Goal: Information Seeking & Learning: Learn about a topic

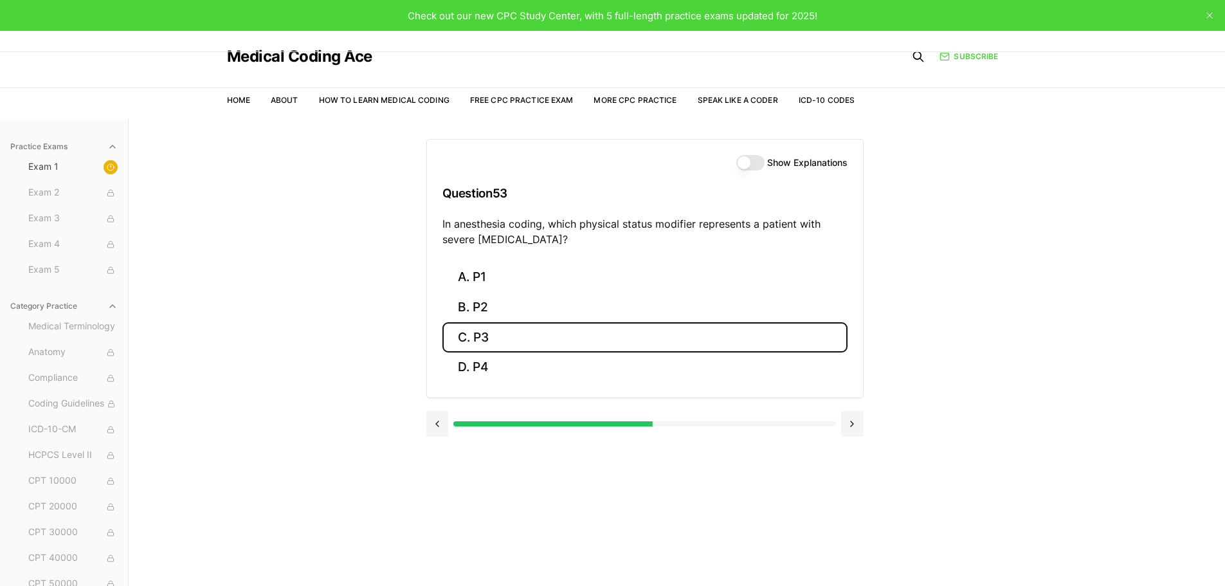
click at [537, 343] on button "C. P3" at bounding box center [644, 337] width 405 height 30
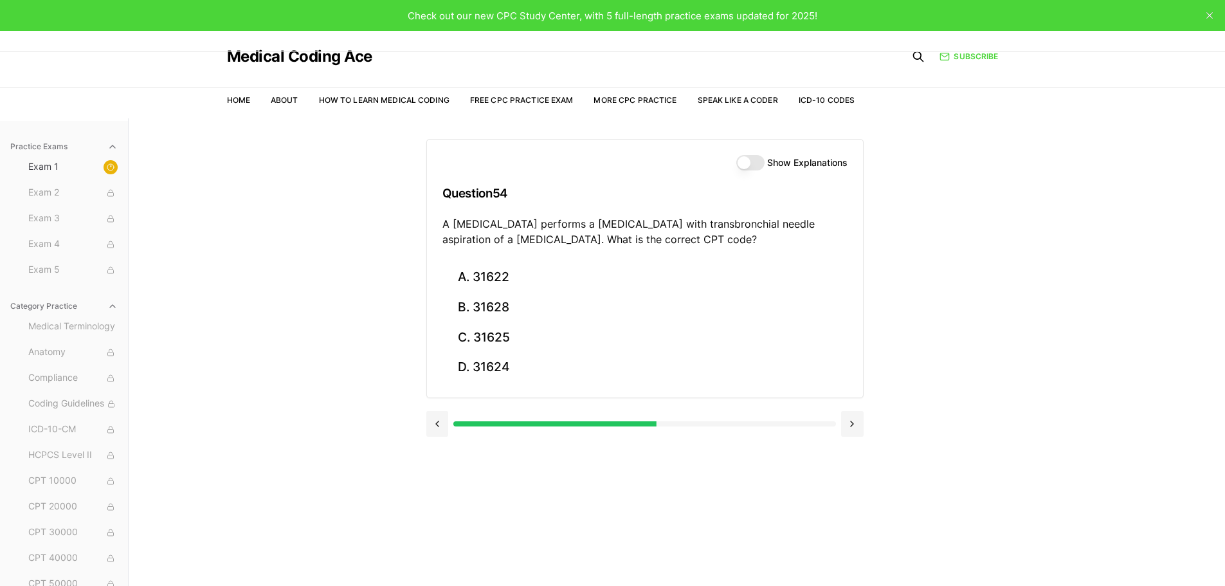
drag, startPoint x: 721, startPoint y: 239, endPoint x: 437, endPoint y: 228, distance: 284.4
click at [437, 228] on div "Show Explanations Question 54 A [MEDICAL_DATA] performs a [MEDICAL_DATA] with t…" at bounding box center [645, 201] width 436 height 123
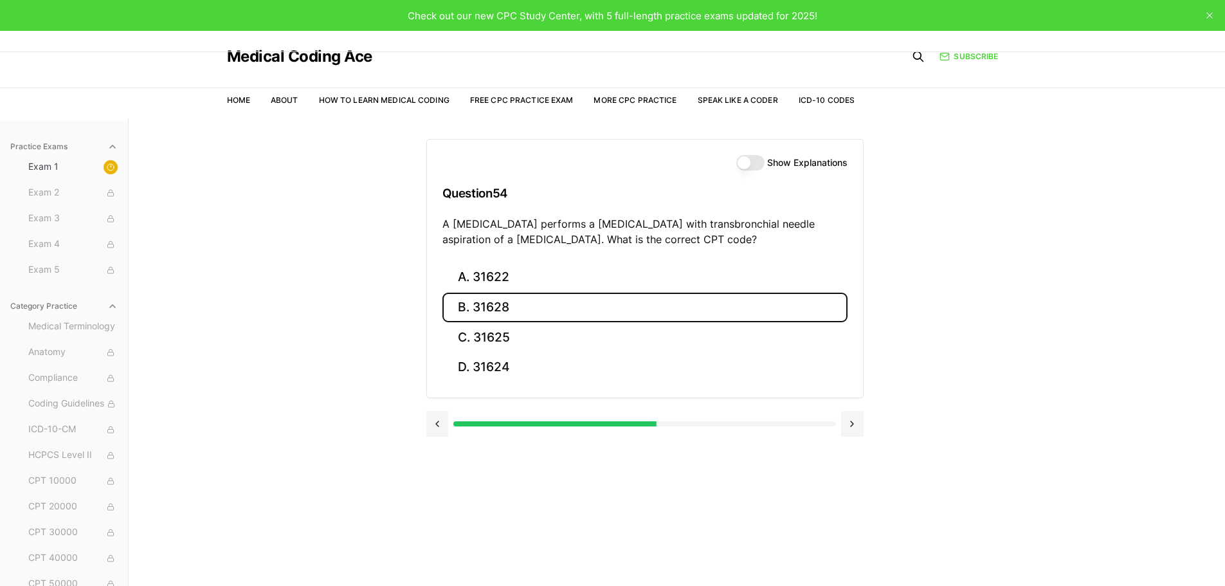
click at [534, 303] on button "B. 31628" at bounding box center [644, 308] width 405 height 30
click at [548, 315] on button "B. 74177" at bounding box center [644, 308] width 405 height 30
click at [539, 308] on button "B. 71046" at bounding box center [644, 308] width 405 height 30
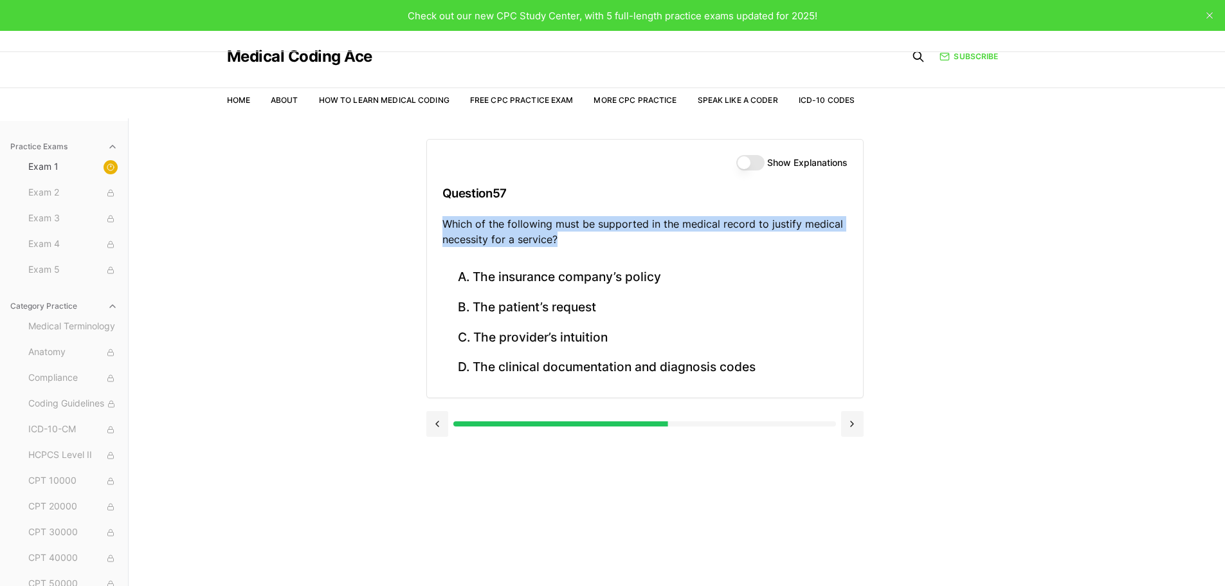
drag, startPoint x: 563, startPoint y: 233, endPoint x: 430, endPoint y: 226, distance: 133.3
click at [430, 226] on div "Show Explanations Question 57 Which of the following must be supported in the m…" at bounding box center [645, 201] width 436 height 123
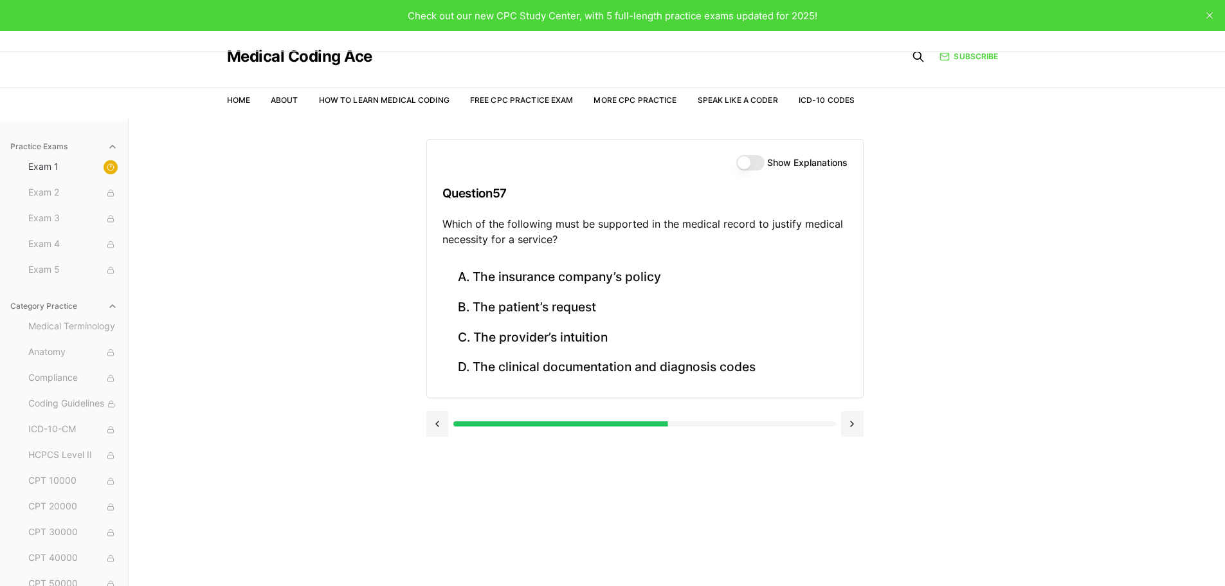
click at [1121, 374] on div "Practice Exams Exam 1 Exam 2 Exam 3 Exam 4 Exam 5 Category Practice Medical Ter…" at bounding box center [612, 411] width 1225 height 586
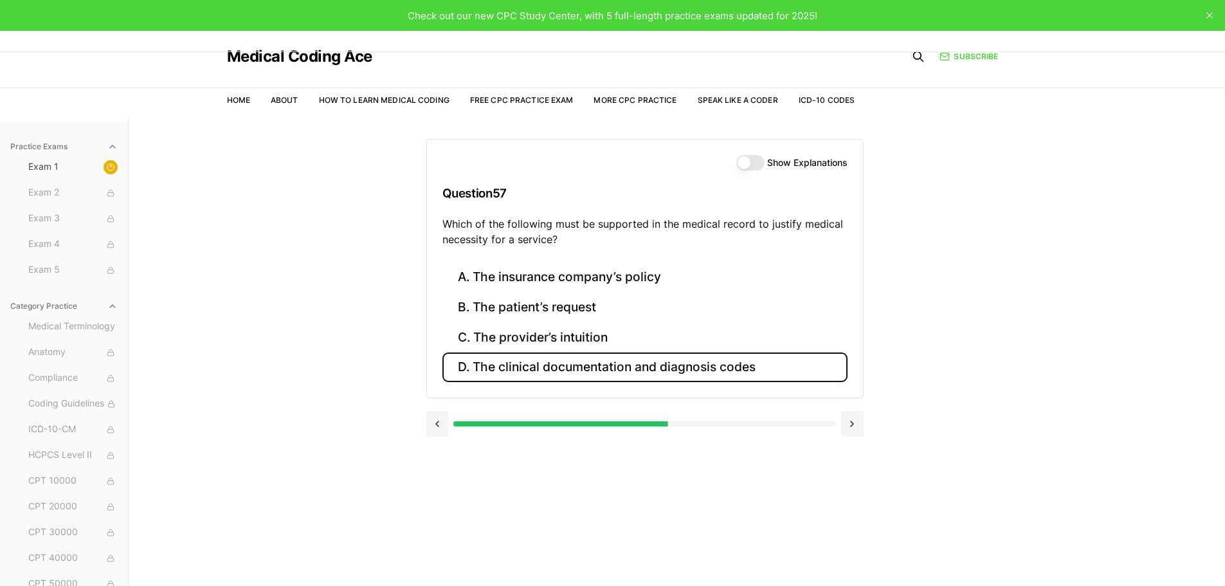
click at [682, 370] on button "D. The clinical documentation and diagnosis codes" at bounding box center [644, 367] width 405 height 30
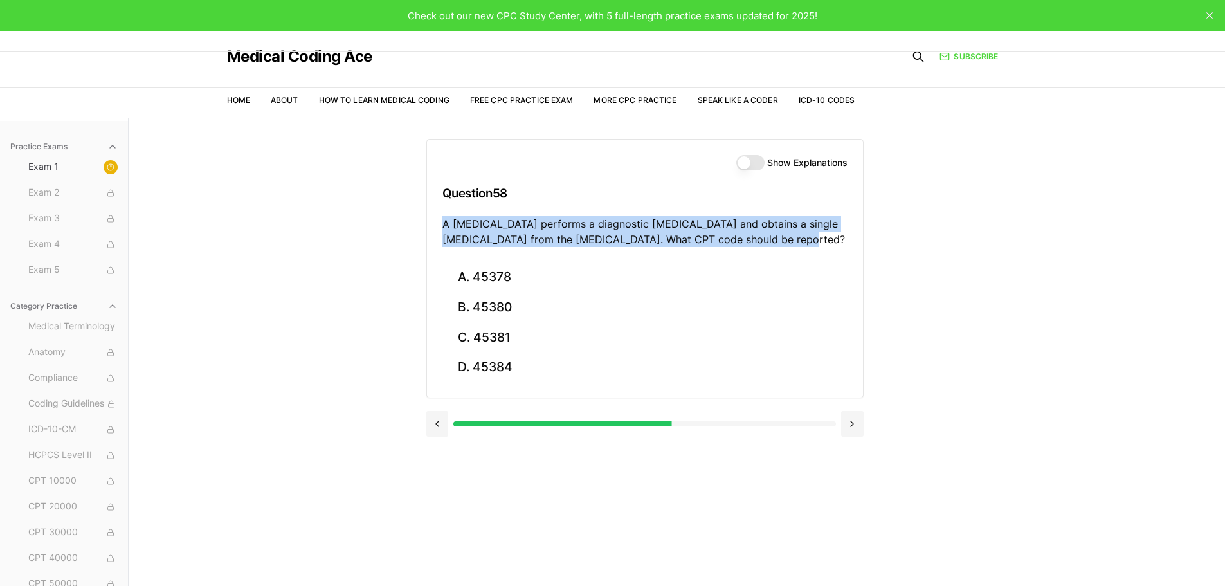
drag, startPoint x: 801, startPoint y: 235, endPoint x: 487, endPoint y: 231, distance: 313.2
click at [403, 220] on div "Practice Exams Exam 1 Exam 2 Exam 3 Exam 4 Exam 5 Category Practice Medical Ter…" at bounding box center [612, 411] width 1225 height 586
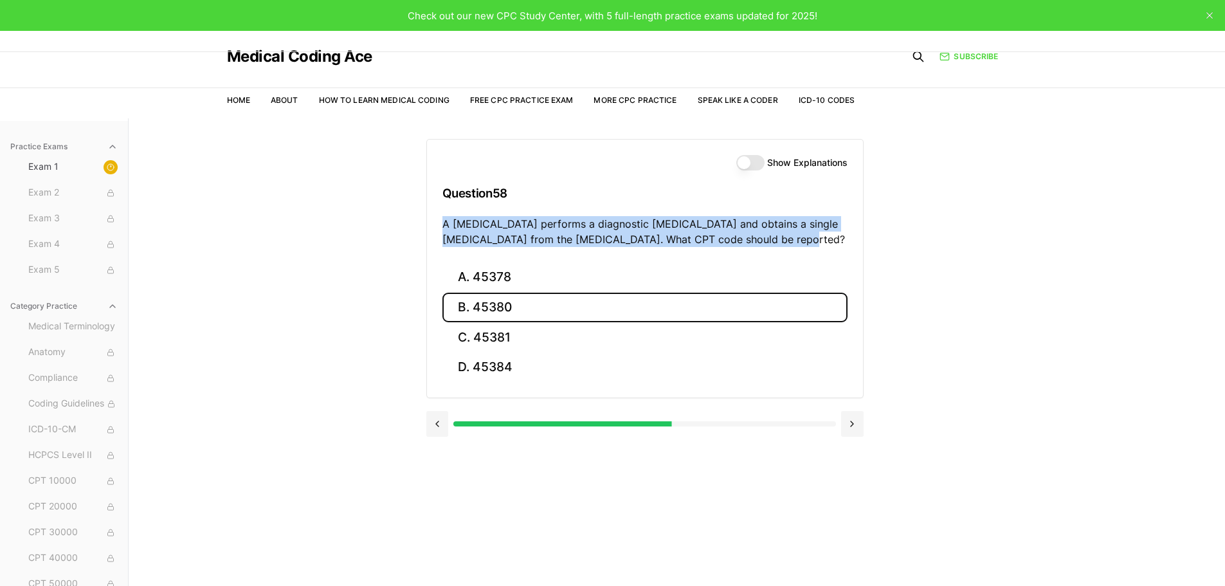
click at [671, 302] on button "B. 45380" at bounding box center [644, 308] width 405 height 30
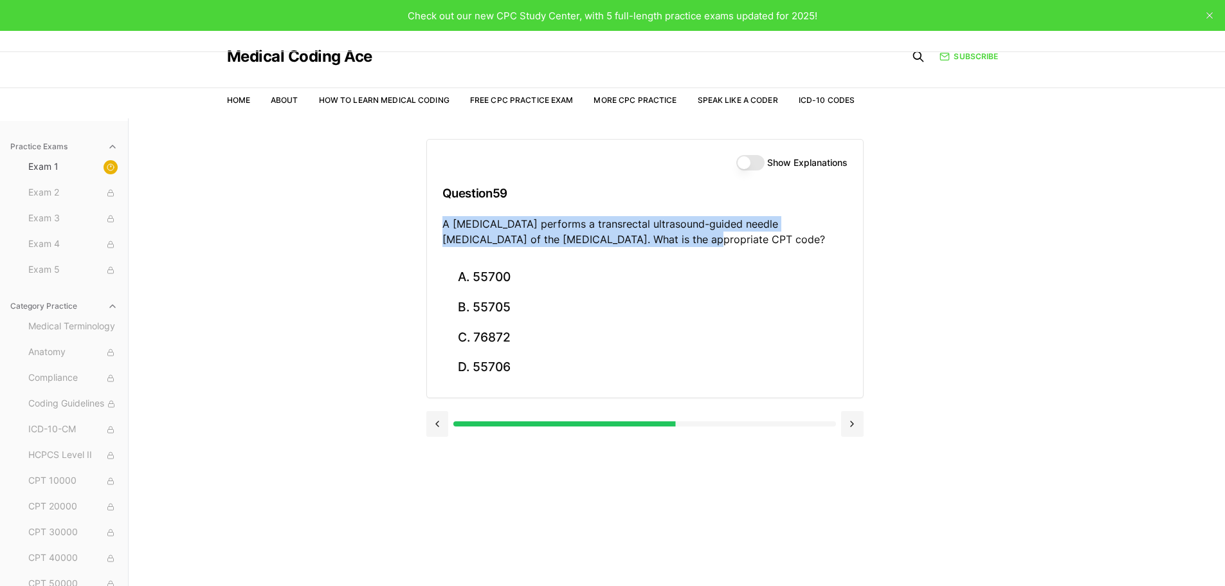
drag, startPoint x: 631, startPoint y: 243, endPoint x: 449, endPoint y: 227, distance: 182.0
click at [435, 228] on div "Show Explanations Question 59 A [MEDICAL_DATA] performs a transrectal ultrasoun…" at bounding box center [645, 201] width 436 height 123
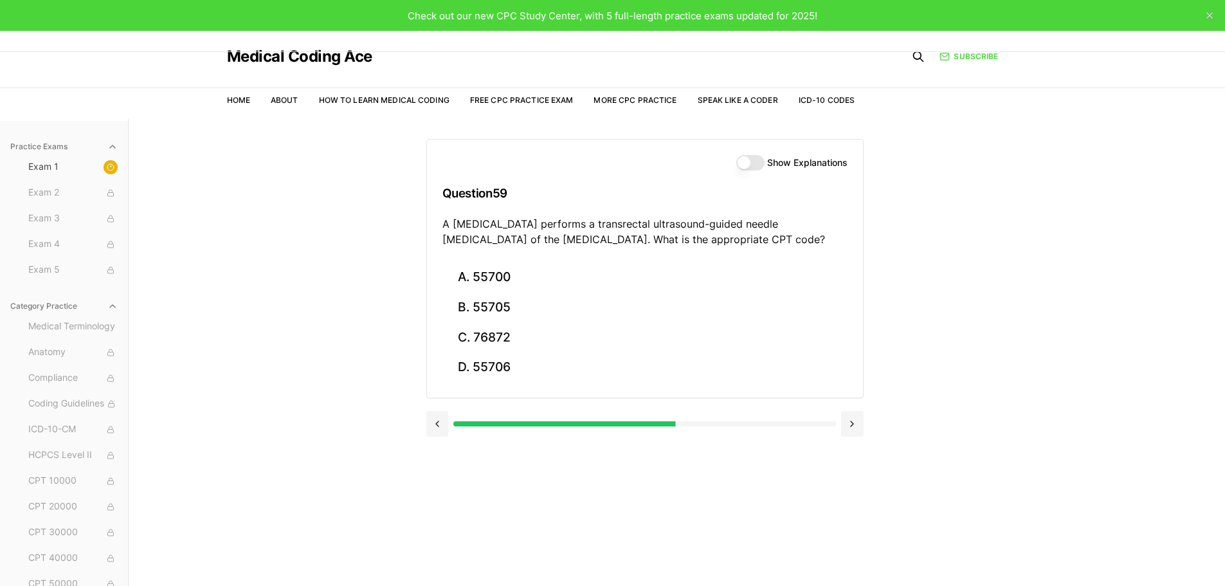
click at [1136, 354] on div "Practice Exams Exam 1 Exam 2 Exam 3 Exam 4 Exam 5 Category Practice Medical Ter…" at bounding box center [612, 411] width 1225 height 586
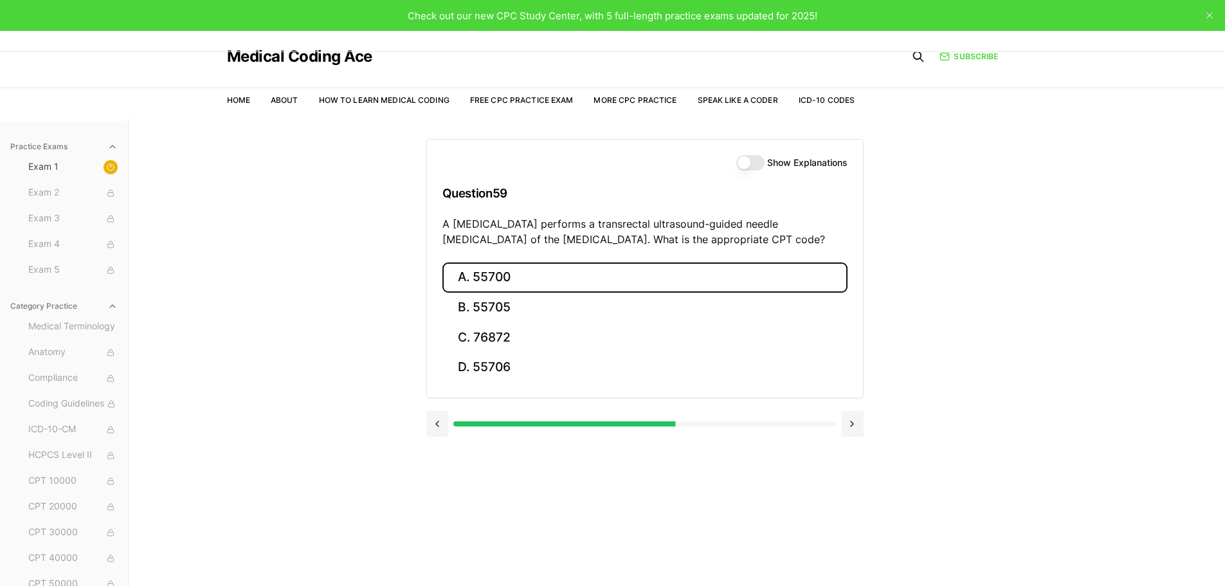
click at [577, 282] on button "A. 55700" at bounding box center [644, 277] width 405 height 30
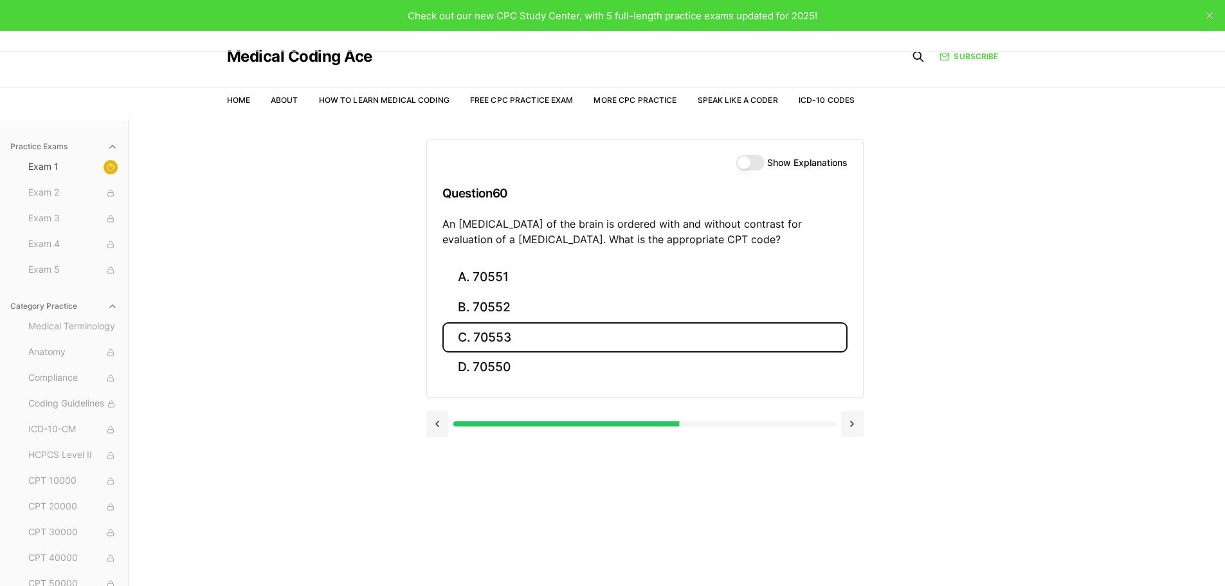
click at [518, 338] on button "C. 70553" at bounding box center [644, 337] width 405 height 30
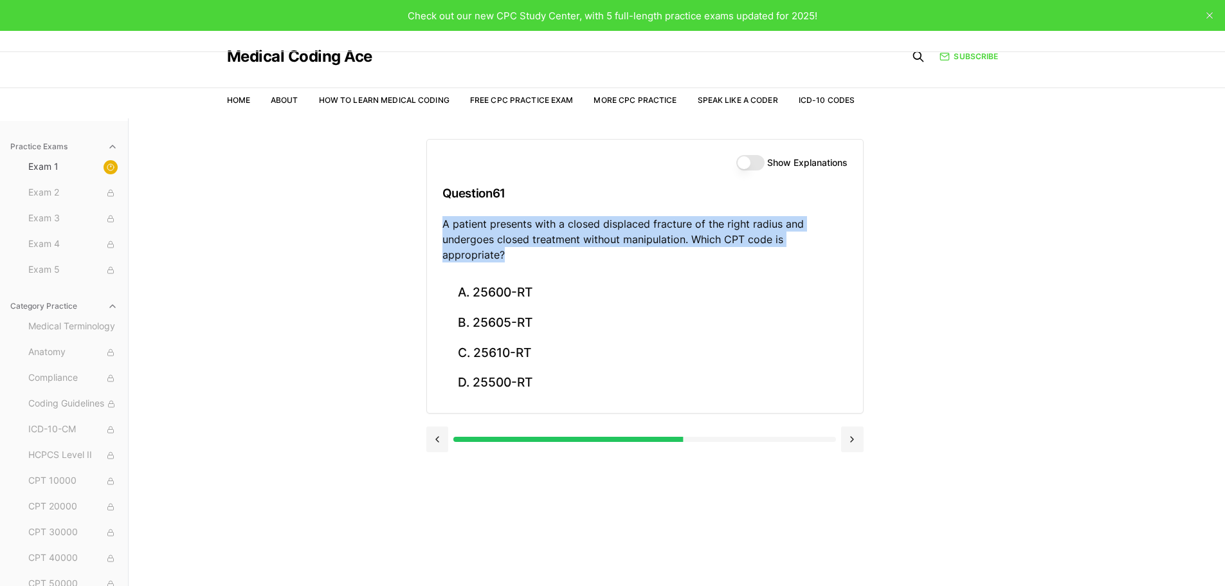
drag, startPoint x: 849, startPoint y: 241, endPoint x: 438, endPoint y: 228, distance: 411.7
click at [438, 228] on div "Show Explanations Question 61 A patient presents with a closed displaced fractu…" at bounding box center [645, 209] width 436 height 138
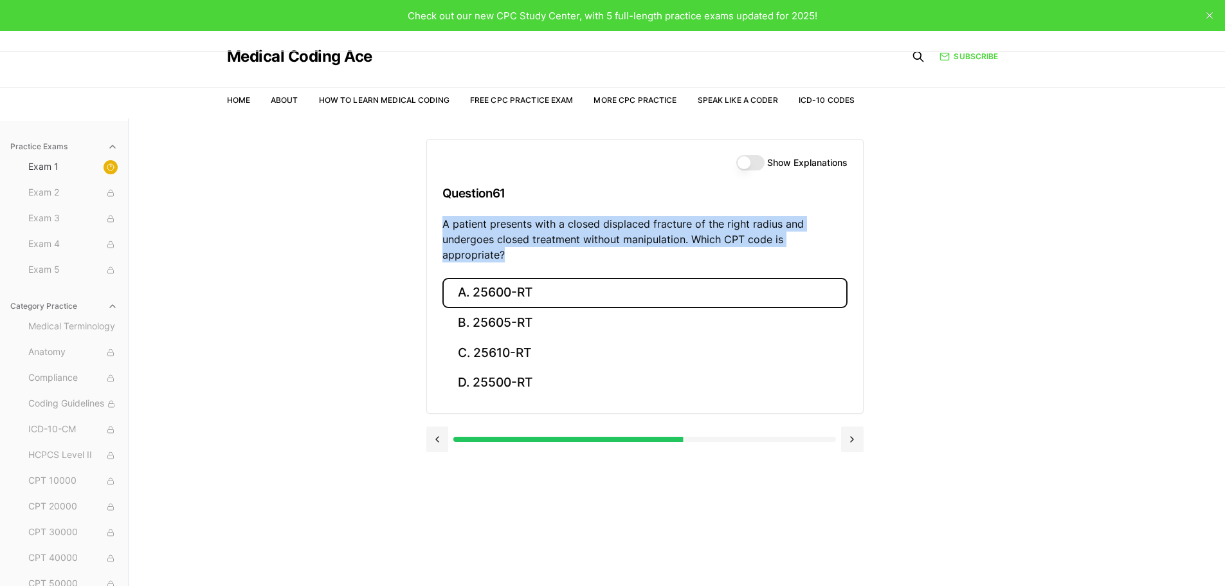
click at [505, 278] on button "A. 25600-RT" at bounding box center [644, 293] width 405 height 30
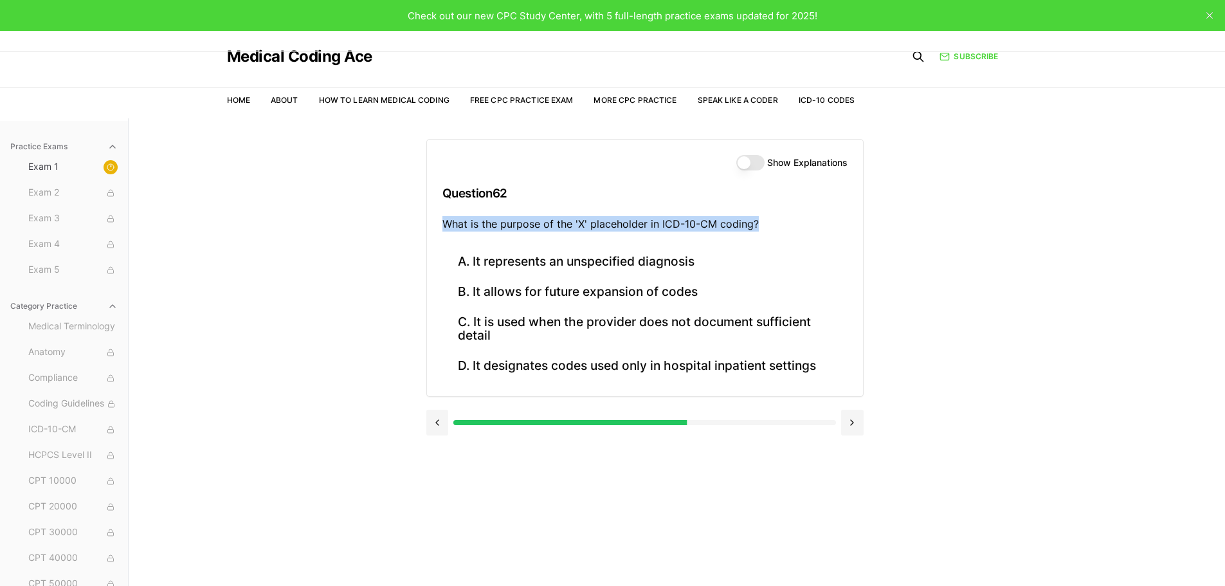
drag, startPoint x: 763, startPoint y: 227, endPoint x: 442, endPoint y: 218, distance: 321.0
click at [442, 218] on p "What is the purpose of the 'X' placeholder in ICD-10-CM coding?" at bounding box center [644, 223] width 405 height 15
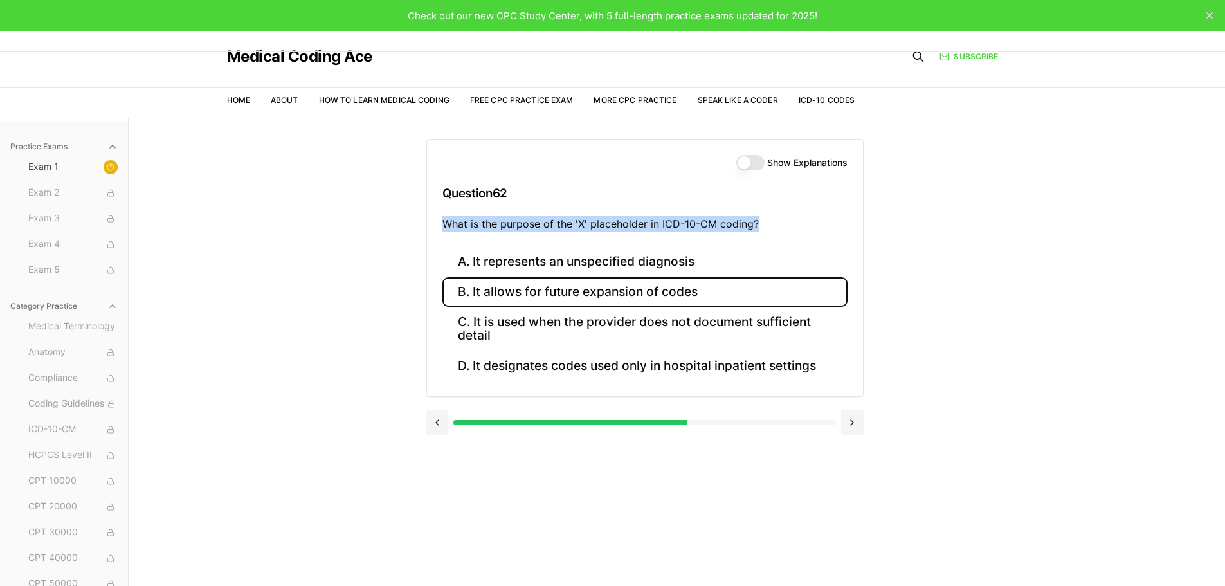
click at [673, 296] on button "B. It allows for future expansion of codes" at bounding box center [644, 292] width 405 height 30
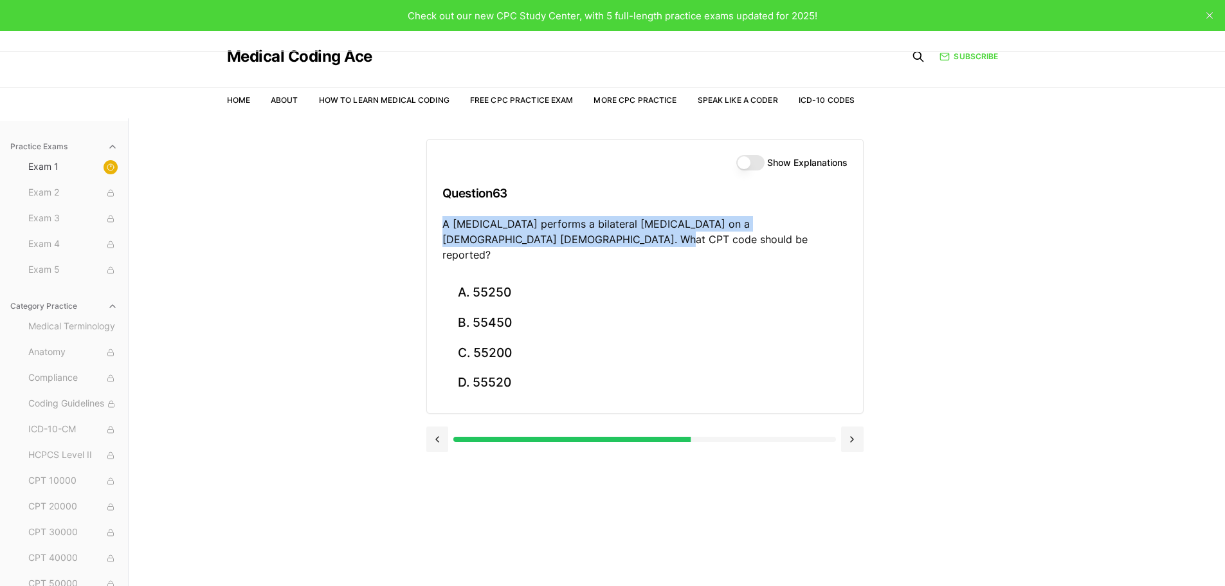
drag, startPoint x: 549, startPoint y: 244, endPoint x: 439, endPoint y: 223, distance: 111.9
click at [439, 223] on div "Show Explanations Question 63 A [MEDICAL_DATA] performs a bilateral [MEDICAL_DA…" at bounding box center [645, 209] width 436 height 138
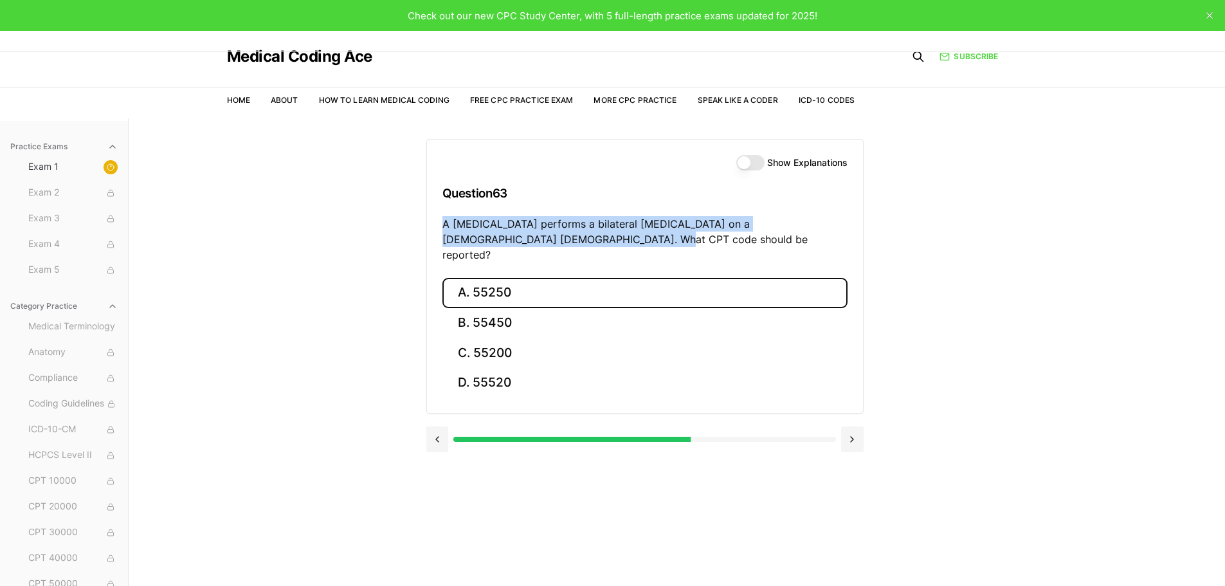
click at [482, 278] on button "A. 55250" at bounding box center [644, 293] width 405 height 30
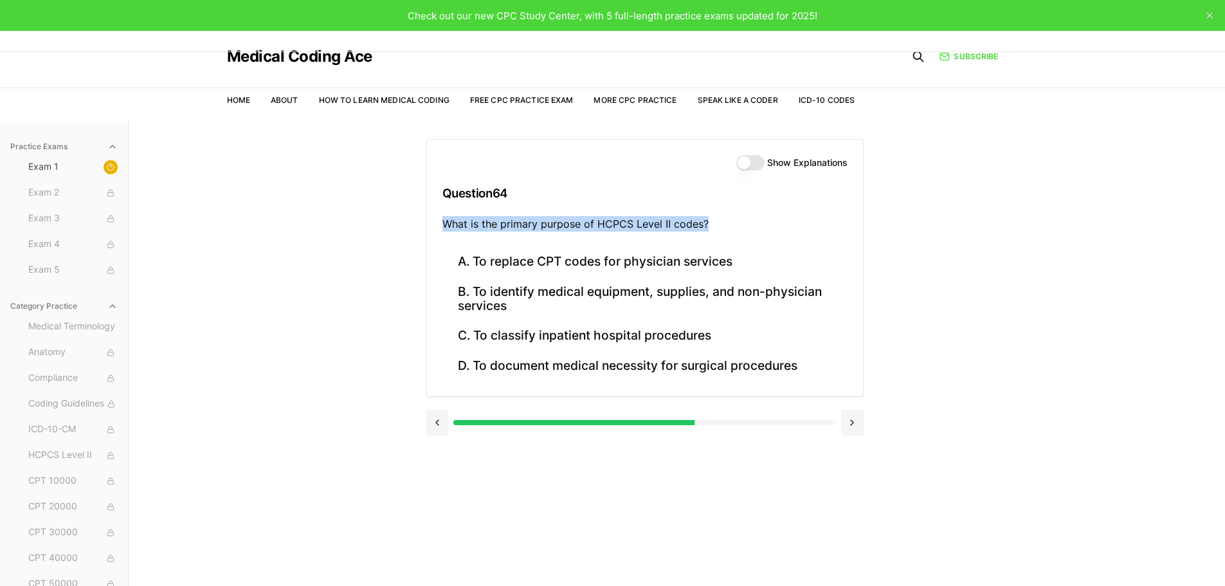
drag, startPoint x: 712, startPoint y: 228, endPoint x: 443, endPoint y: 222, distance: 269.5
click at [443, 222] on p "What is the primary purpose of HCPCS Level II codes?" at bounding box center [644, 223] width 405 height 15
click at [1000, 276] on div "Practice Exams Exam 1 Exam 2 Exam 3 Exam 4 Exam 5 Category Practice Medical Ter…" at bounding box center [612, 411] width 1225 height 586
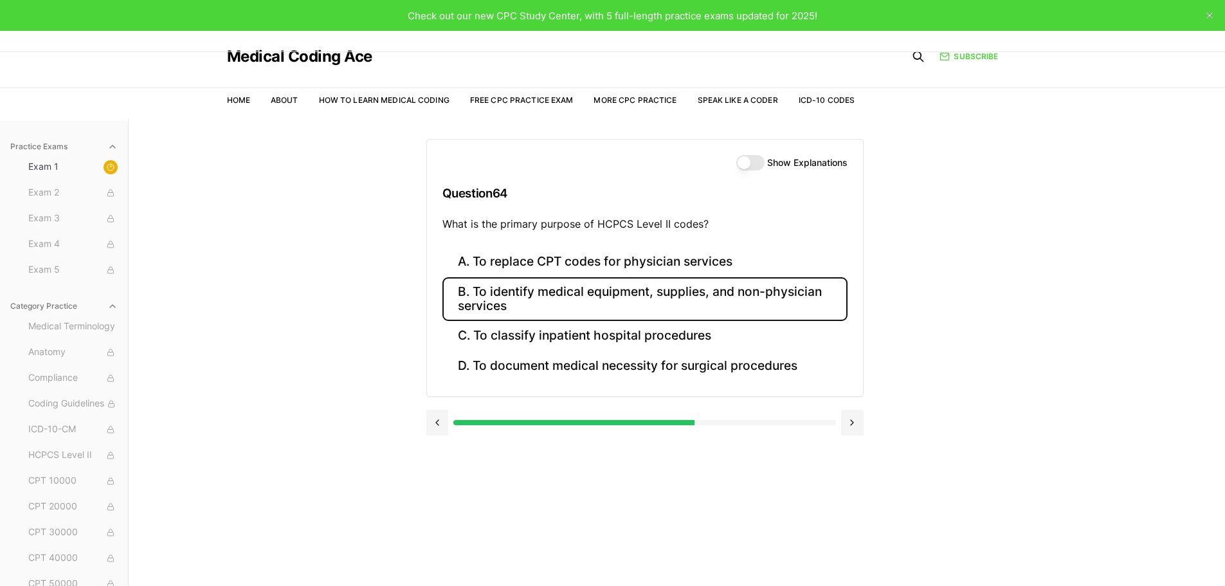
click at [627, 286] on button "B. To identify medical equipment, supplies, and non-physician services" at bounding box center [644, 299] width 405 height 44
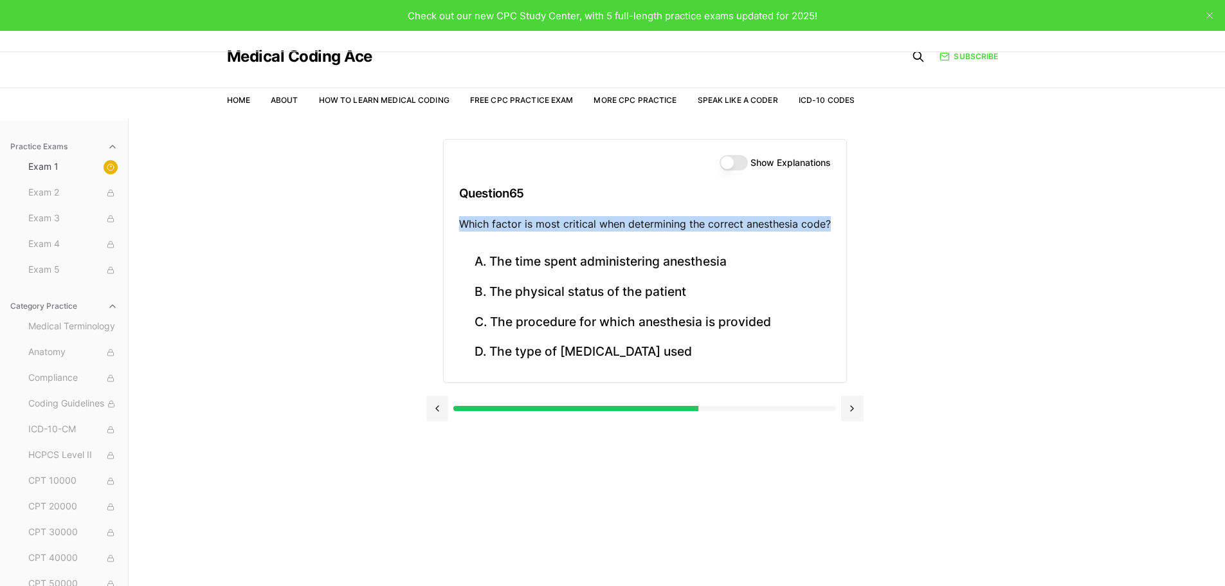
drag, startPoint x: 831, startPoint y: 222, endPoint x: 449, endPoint y: 217, distance: 381.3
click at [449, 217] on div "Show Explanations Question 65 Which factor is most critical when determining th…" at bounding box center [645, 193] width 403 height 107
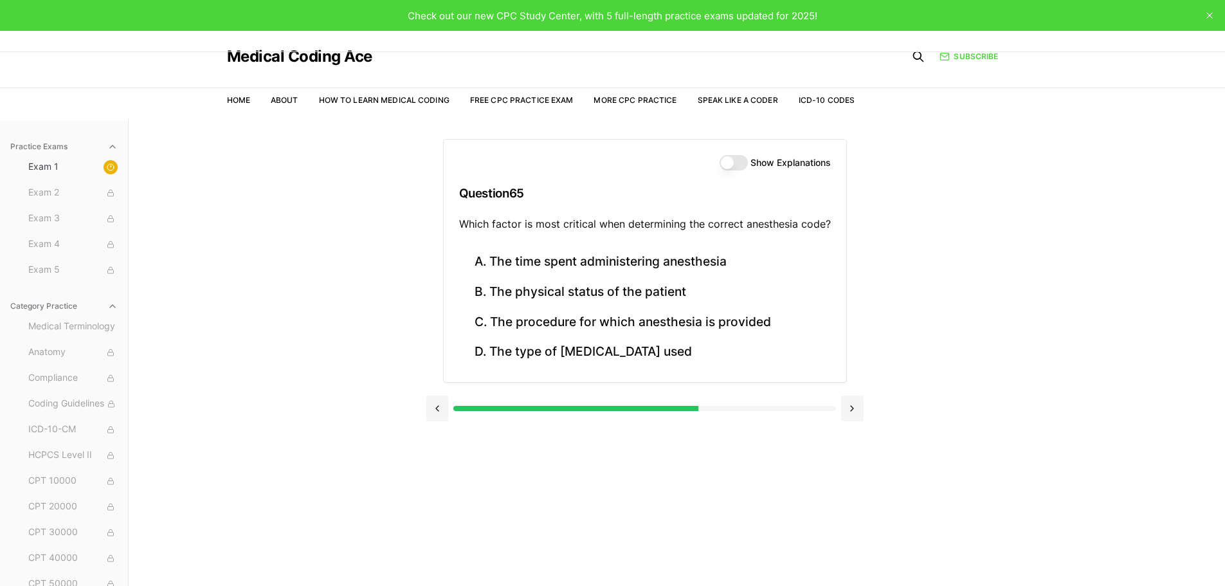
click at [1101, 276] on div "Practice Exams Exam 1 Exam 2 Exam 3 Exam 4 Exam 5 Category Practice Medical Ter…" at bounding box center [612, 411] width 1225 height 586
click at [739, 269] on button "A. The time spent administering anesthesia" at bounding box center [645, 262] width 372 height 30
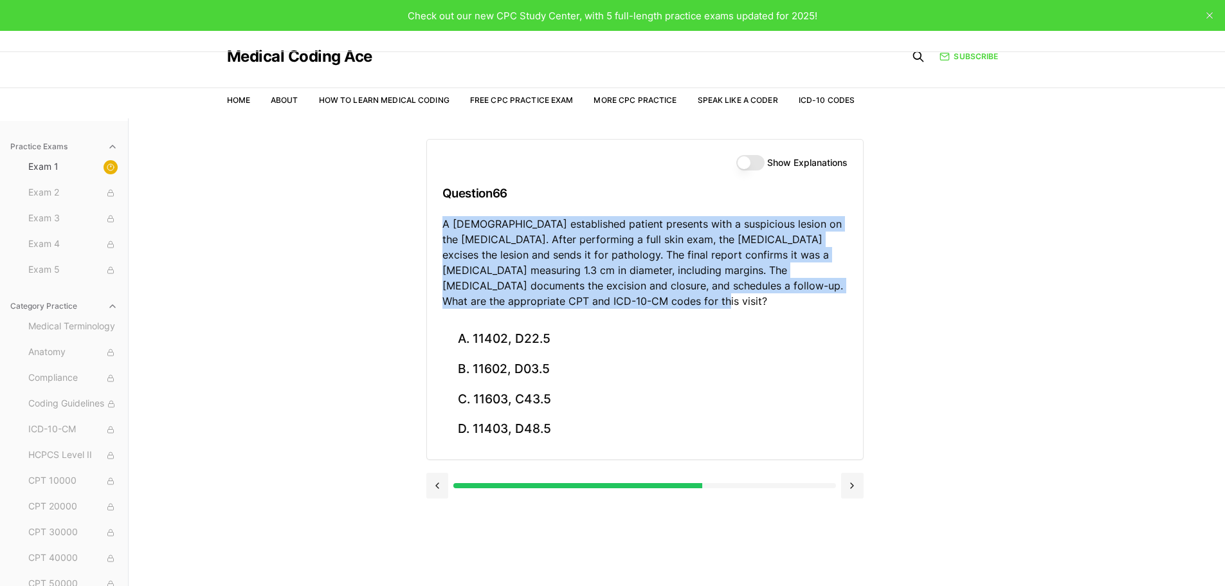
drag, startPoint x: 619, startPoint y: 298, endPoint x: 443, endPoint y: 227, distance: 189.2
click at [443, 227] on p "A [DEMOGRAPHIC_DATA] established patient presents with a suspicious lesion on t…" at bounding box center [644, 262] width 405 height 93
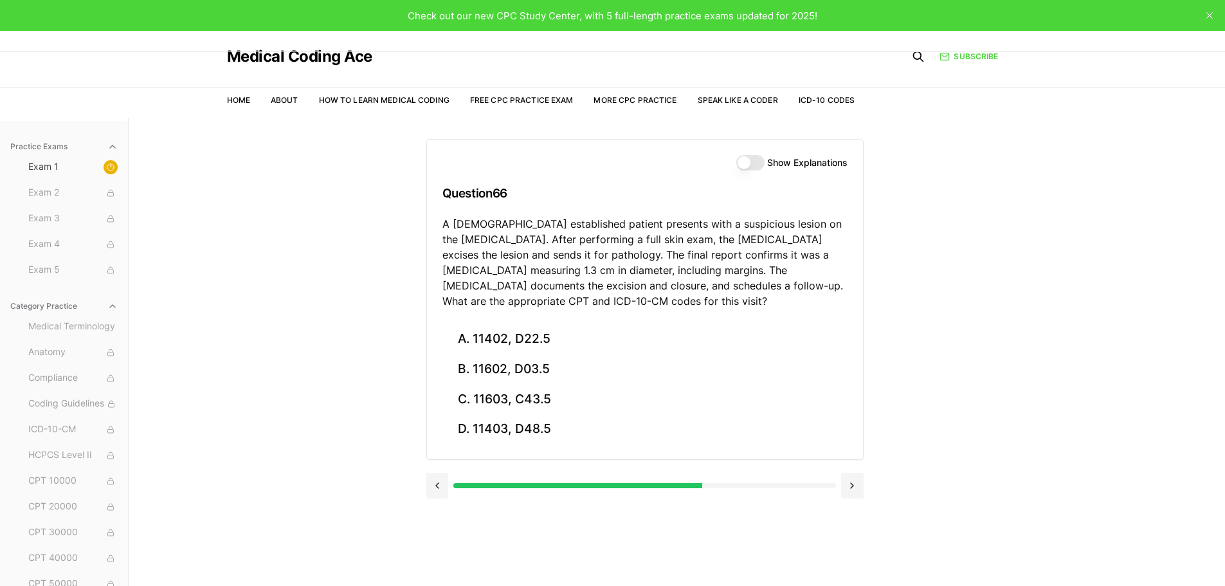
click at [1139, 326] on div "Practice Exams Exam 1 Exam 2 Exam 3 Exam 4 Exam 5 Category Practice Medical Ter…" at bounding box center [612, 411] width 1225 height 586
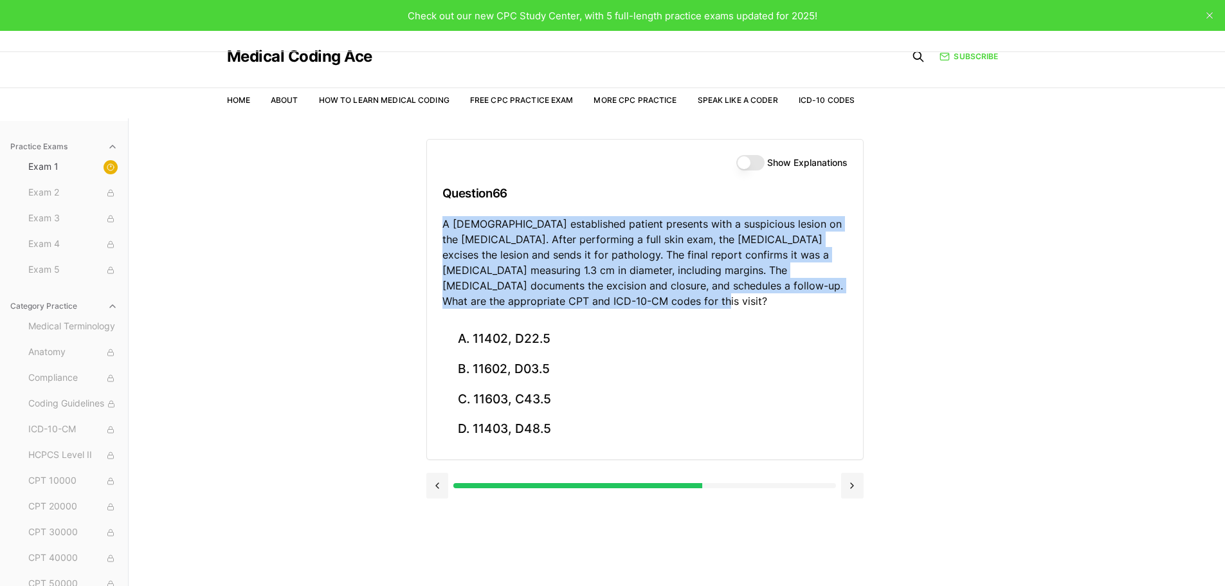
drag, startPoint x: 601, startPoint y: 300, endPoint x: 441, endPoint y: 228, distance: 175.0
click at [441, 228] on div "Show Explanations Question 66 A [DEMOGRAPHIC_DATA] established patient presents…" at bounding box center [645, 232] width 436 height 185
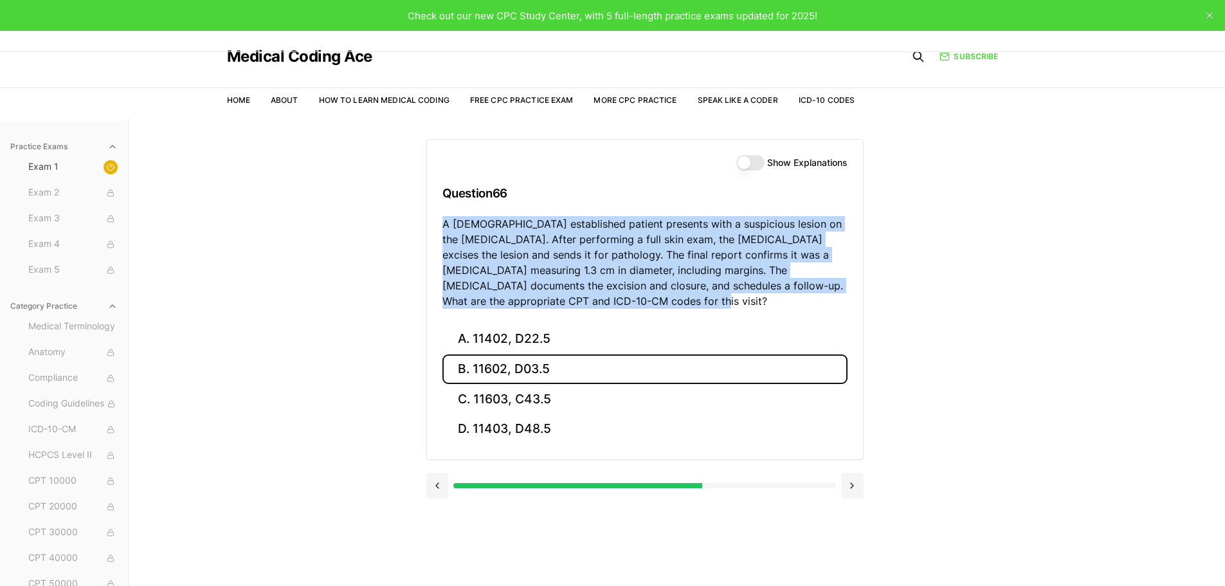
click at [561, 370] on button "B. 11602, D03.5" at bounding box center [644, 369] width 405 height 30
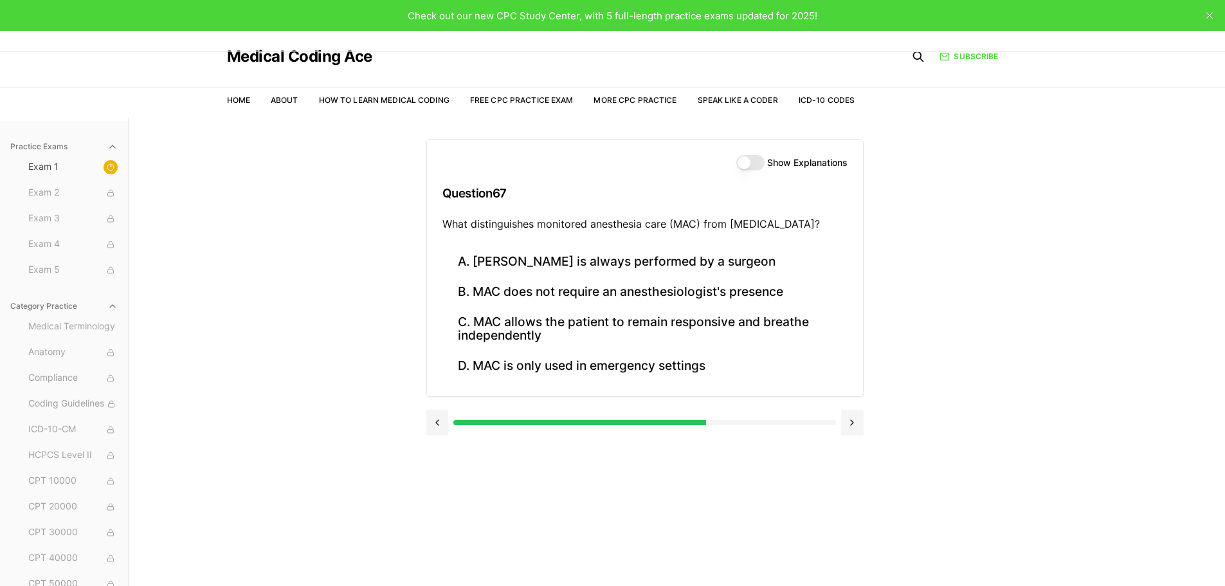
drag, startPoint x: 828, startPoint y: 222, endPoint x: 440, endPoint y: 221, distance: 388.4
click at [440, 221] on div "Show Explanations Question 67 What distinguishes monitored anesthesia care (MAC…" at bounding box center [645, 193] width 436 height 107
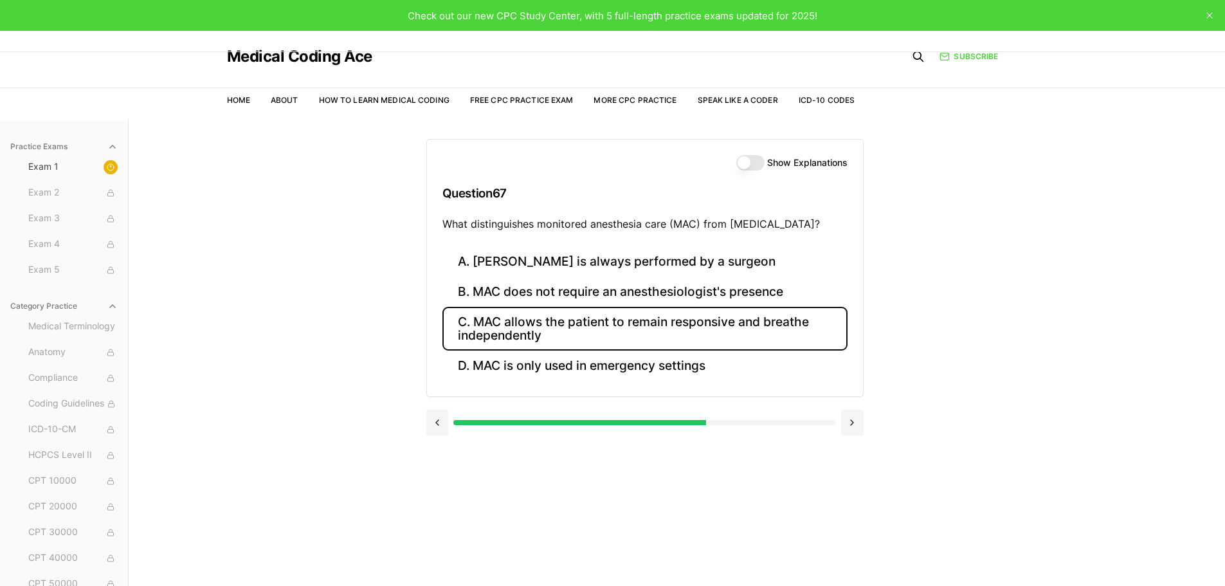
click at [656, 329] on button "C. MAC allows the patient to remain responsive and breathe independently" at bounding box center [644, 329] width 405 height 44
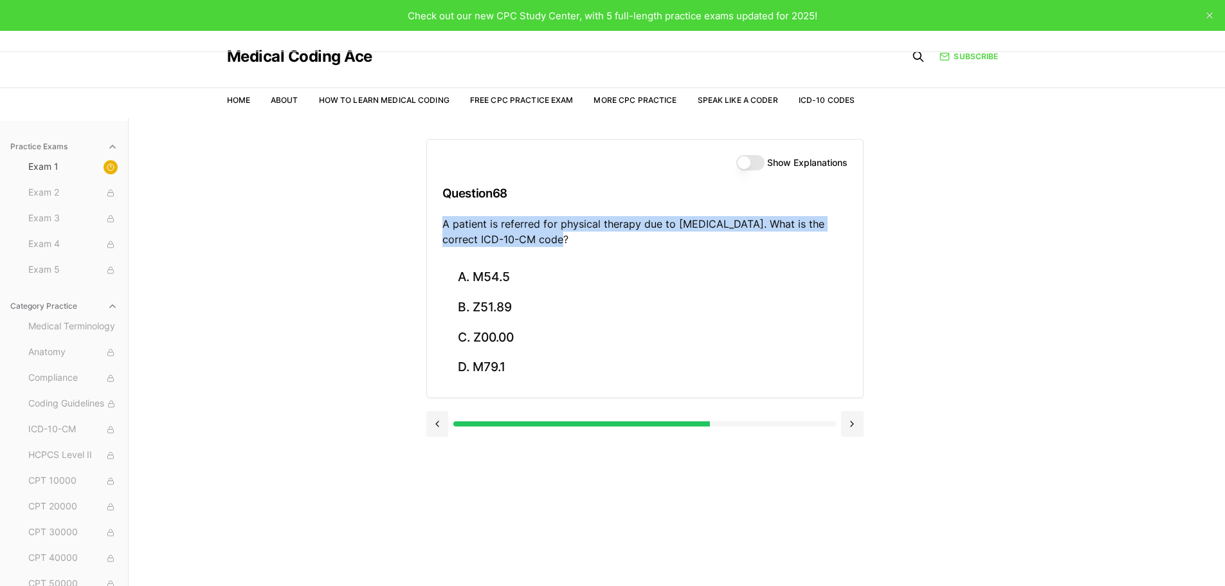
drag, startPoint x: 559, startPoint y: 237, endPoint x: 444, endPoint y: 226, distance: 115.0
click at [444, 226] on p "A patient is referred for physical therapy due to [MEDICAL_DATA]. What is the c…" at bounding box center [644, 231] width 405 height 31
click at [1065, 249] on div "Practice Exams Exam 1 Exam 2 Exam 3 Exam 4 Exam 5 Category Practice Medical Ter…" at bounding box center [612, 411] width 1225 height 586
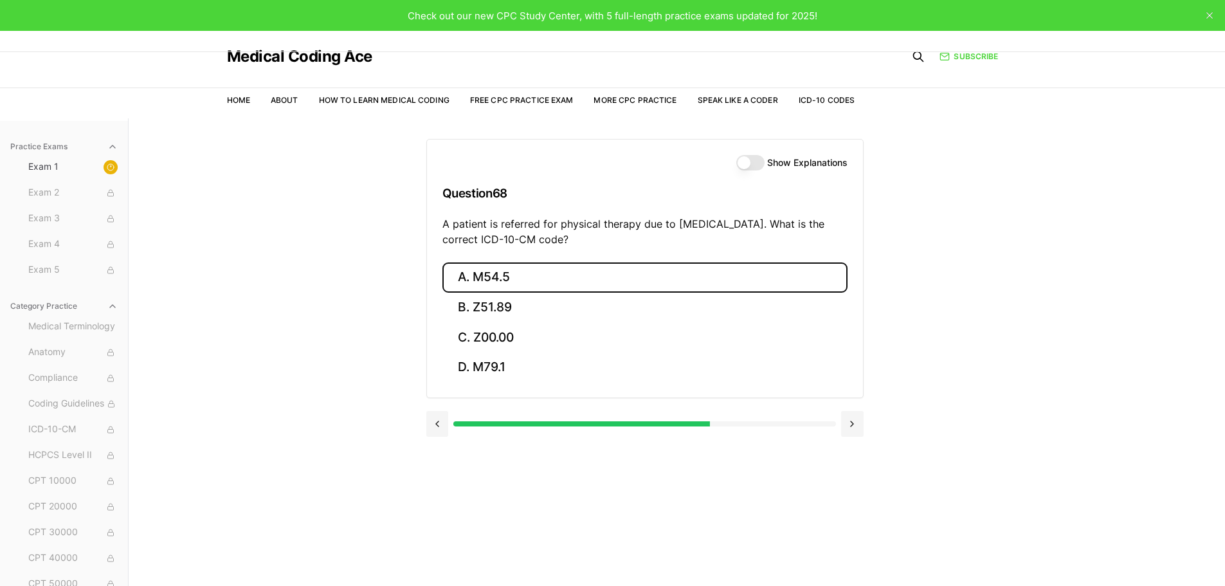
click at [644, 279] on button "A. M54.5" at bounding box center [644, 277] width 405 height 30
click at [496, 275] on button "A. 25260" at bounding box center [644, 277] width 405 height 30
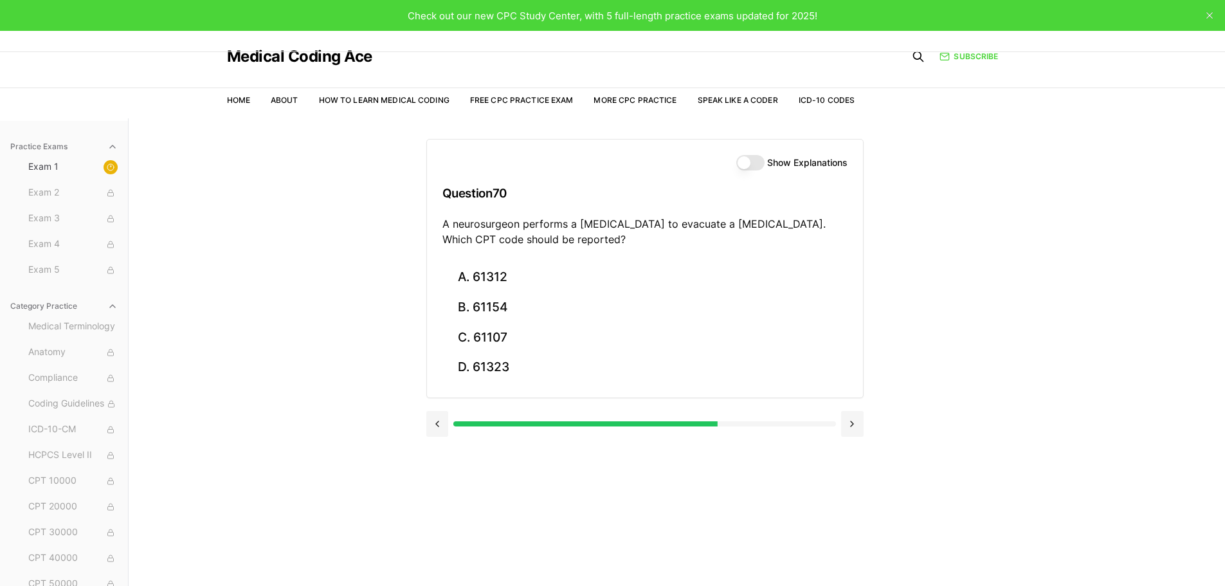
click at [750, 164] on button "Show Explanations" at bounding box center [750, 162] width 28 height 15
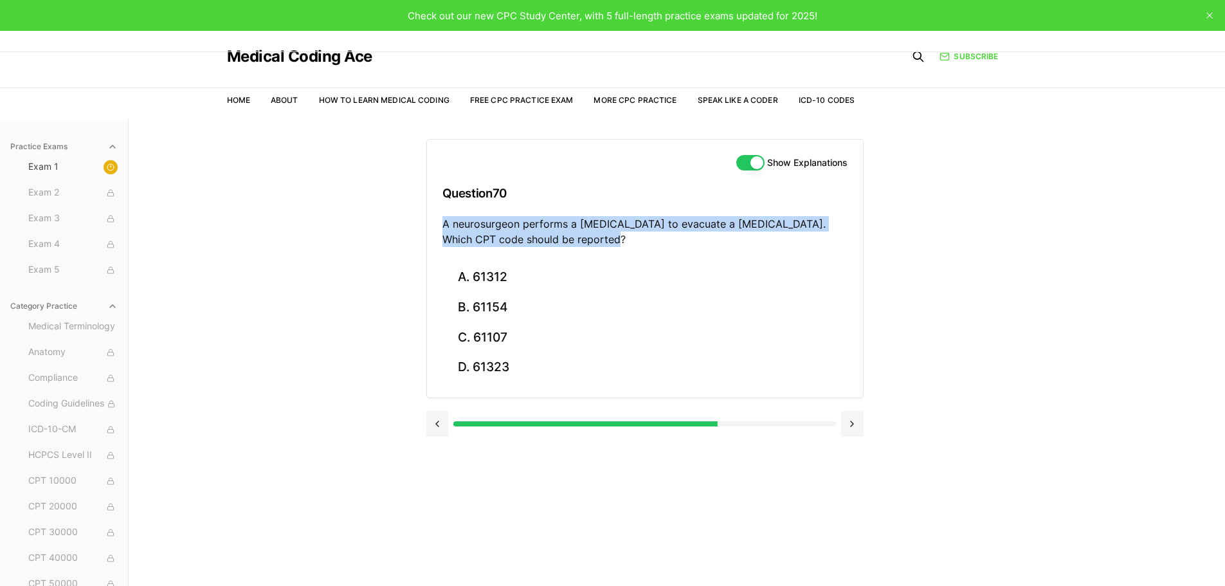
drag, startPoint x: 610, startPoint y: 239, endPoint x: 439, endPoint y: 227, distance: 172.1
click at [439, 227] on div "Show Explanations Question 70 A neurosurgeon performs a [MEDICAL_DATA] to evacu…" at bounding box center [645, 201] width 436 height 123
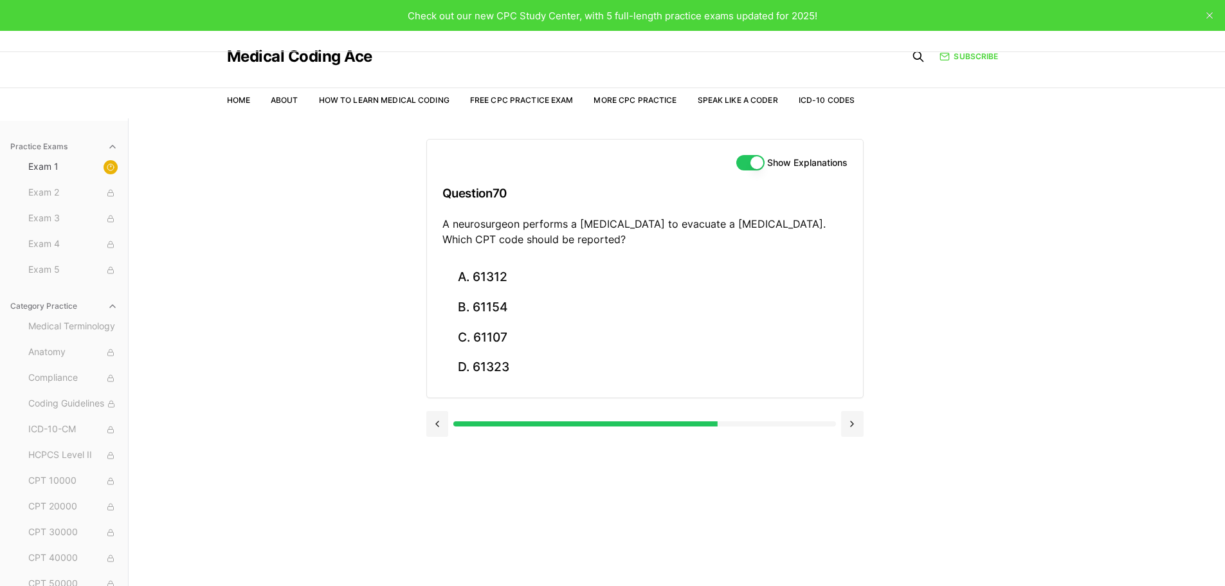
click at [941, 303] on div "Practice Exams Exam 1 Exam 2 Exam 3 Exam 4 Exam 5 Category Practice Medical Ter…" at bounding box center [612, 411] width 1225 height 586
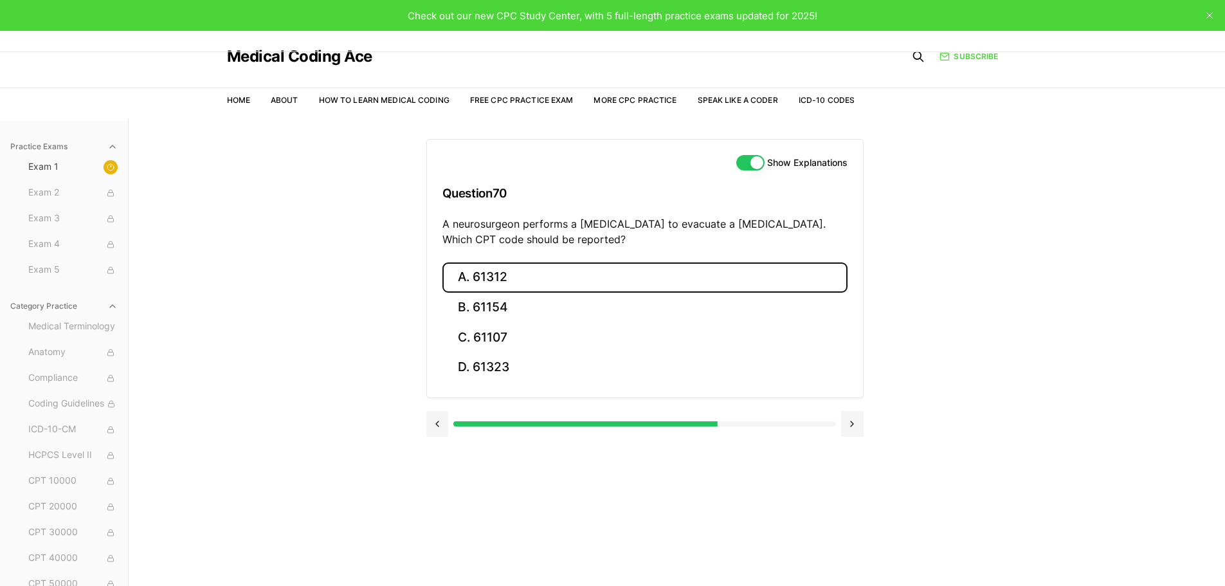
click at [540, 272] on button "A. 61312" at bounding box center [644, 277] width 405 height 30
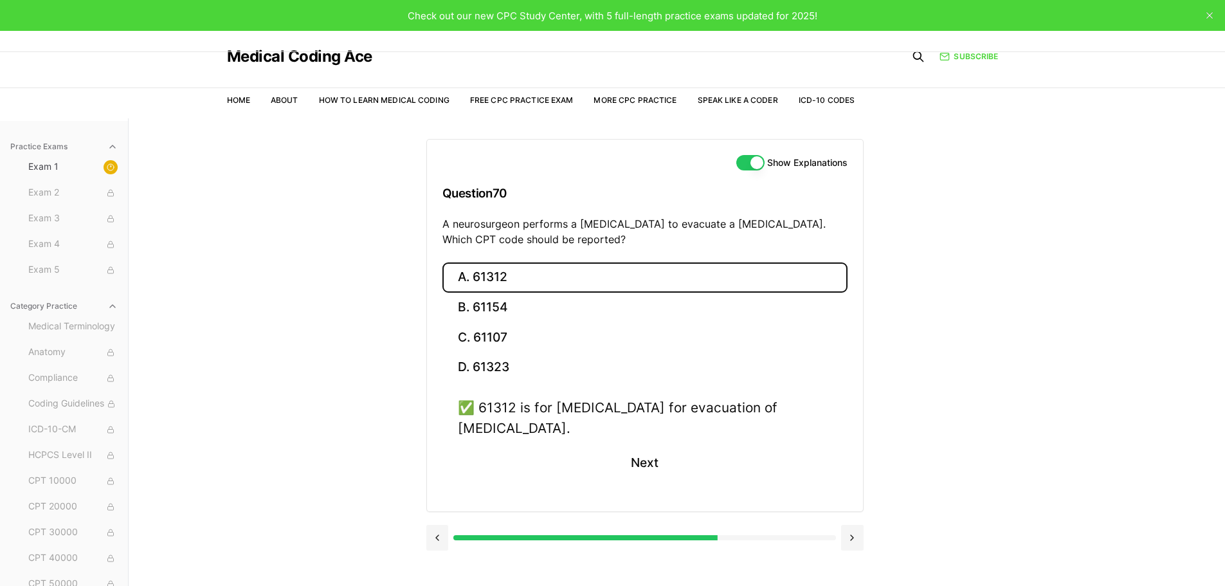
click at [747, 161] on button "Show Explanations" at bounding box center [750, 162] width 28 height 15
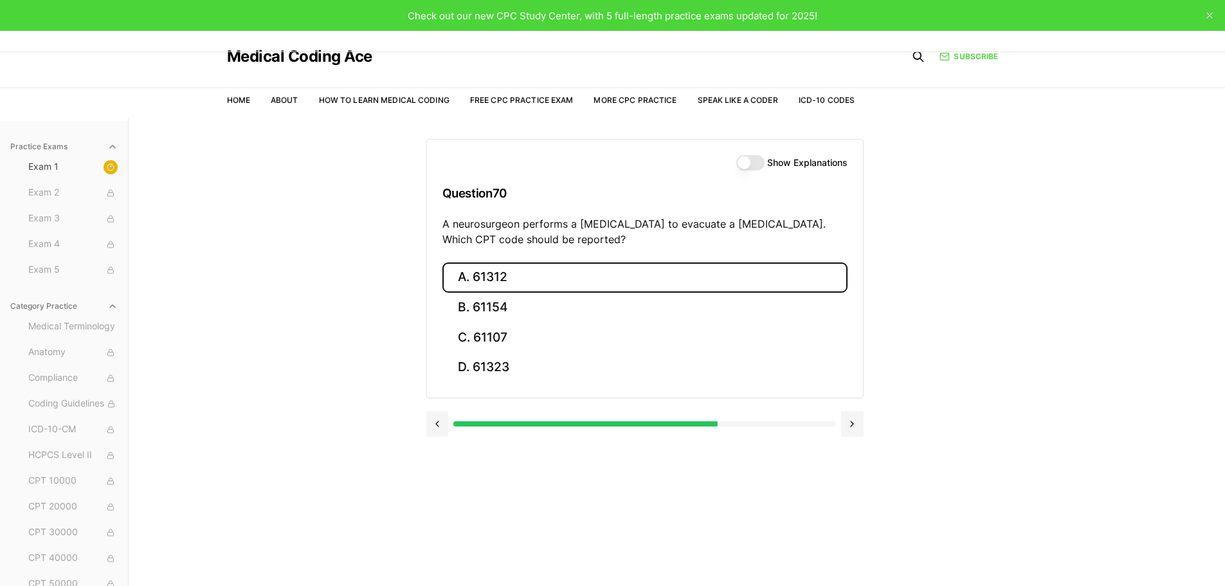
click at [492, 277] on button "A. 61312" at bounding box center [644, 277] width 405 height 30
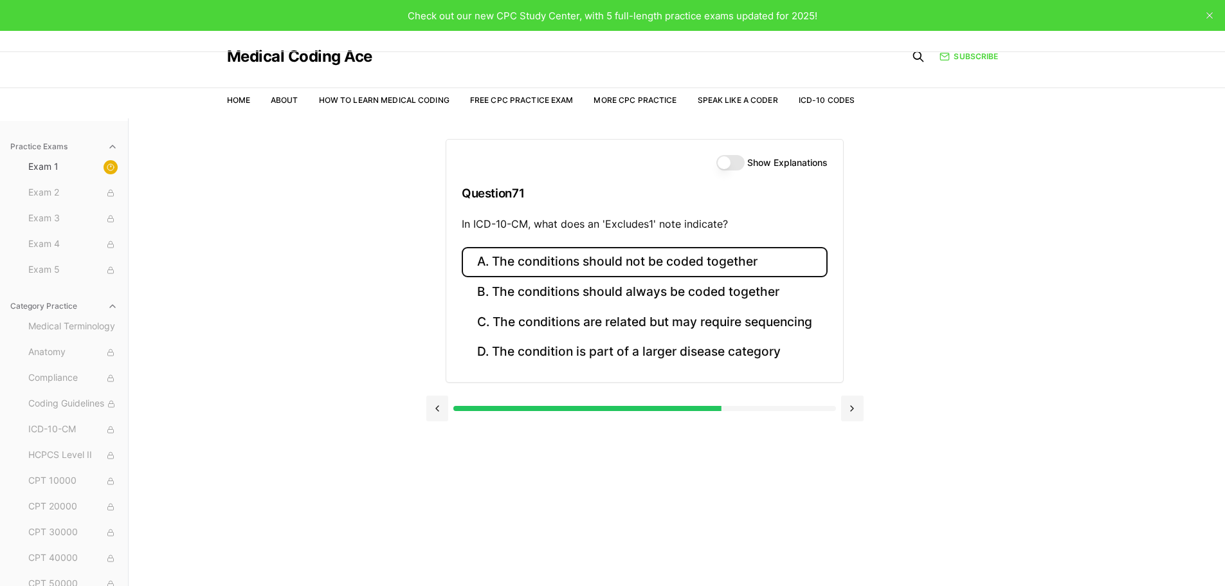
click at [709, 263] on button "A. The conditions should not be coded together" at bounding box center [645, 262] width 366 height 30
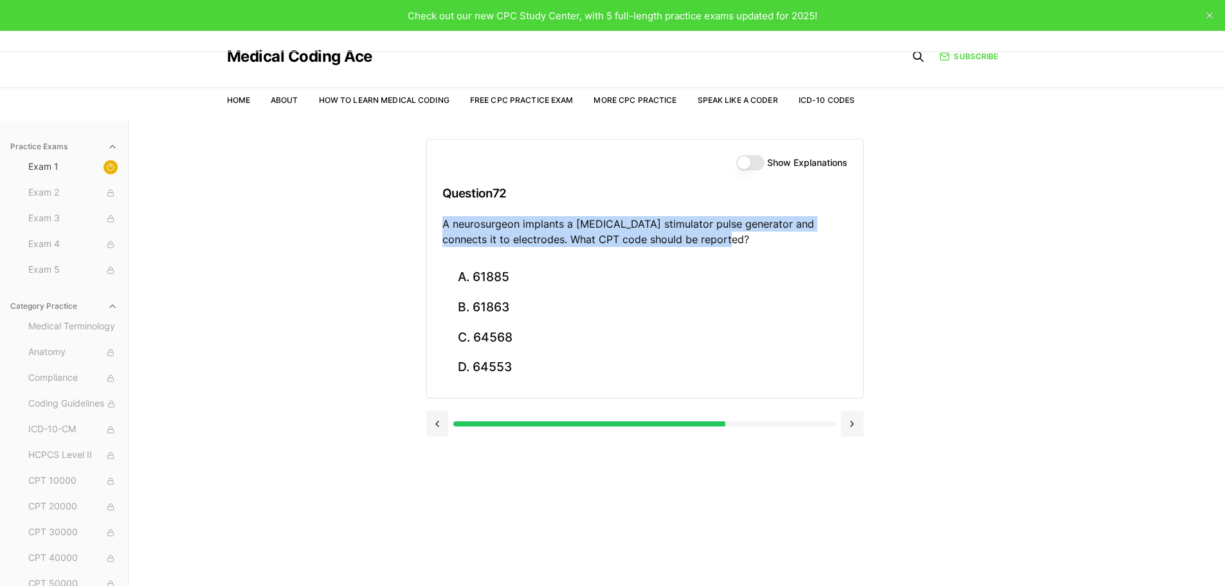
drag, startPoint x: 689, startPoint y: 237, endPoint x: 437, endPoint y: 220, distance: 253.2
click at [437, 220] on div "Show Explanations Question 72 A neurosurgeon implants a [MEDICAL_DATA] stimulat…" at bounding box center [645, 201] width 436 height 123
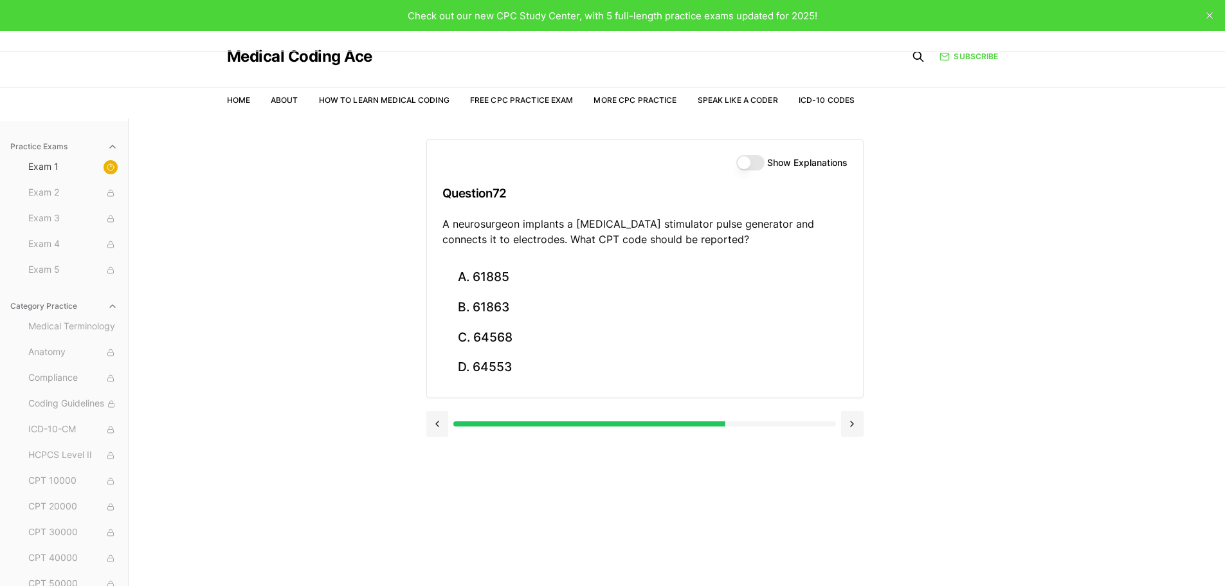
click at [994, 343] on div "Practice Exams Exam 1 Exam 2 Exam 3 Exam 4 Exam 5 Category Practice Medical Ter…" at bounding box center [612, 411] width 1225 height 586
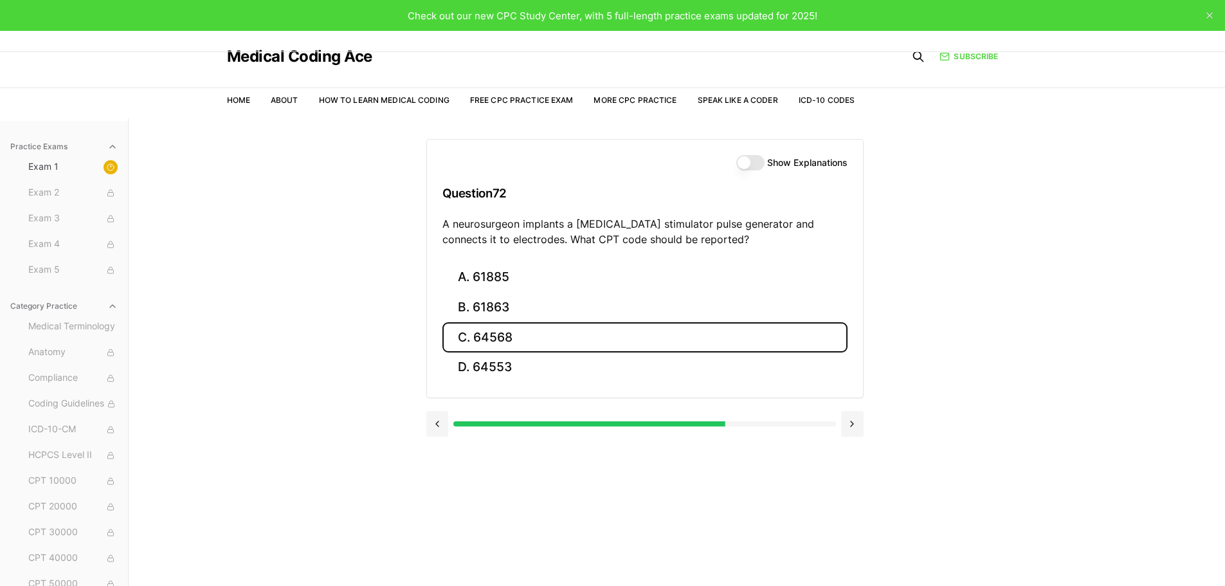
click at [557, 338] on button "C. 64568" at bounding box center [644, 337] width 405 height 30
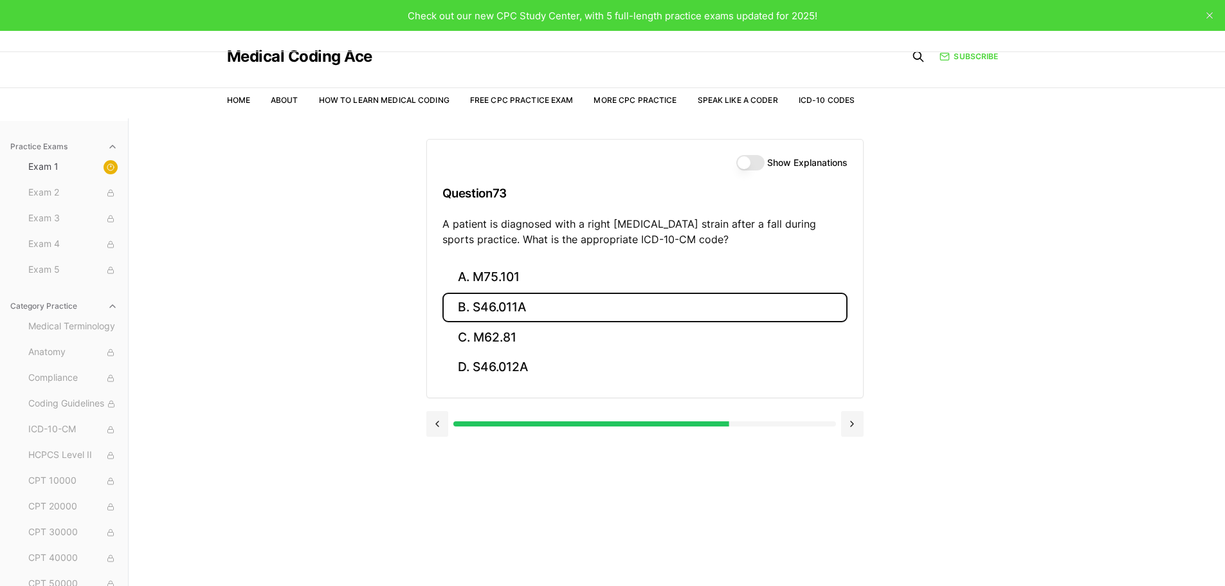
click at [589, 311] on button "B. S46.011A" at bounding box center [644, 308] width 405 height 30
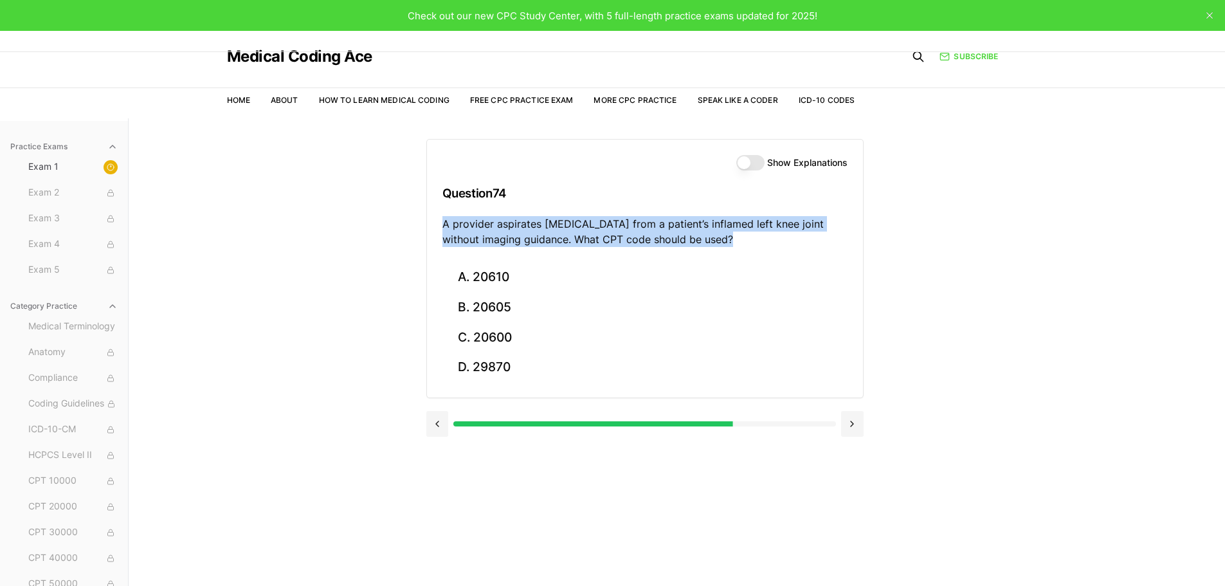
drag, startPoint x: 696, startPoint y: 237, endPoint x: 419, endPoint y: 225, distance: 276.8
click at [419, 225] on div "Practice Exams Exam 1 Exam 2 Exam 3 Exam 4 Exam 5 Category Practice Medical Ter…" at bounding box center [612, 411] width 1225 height 586
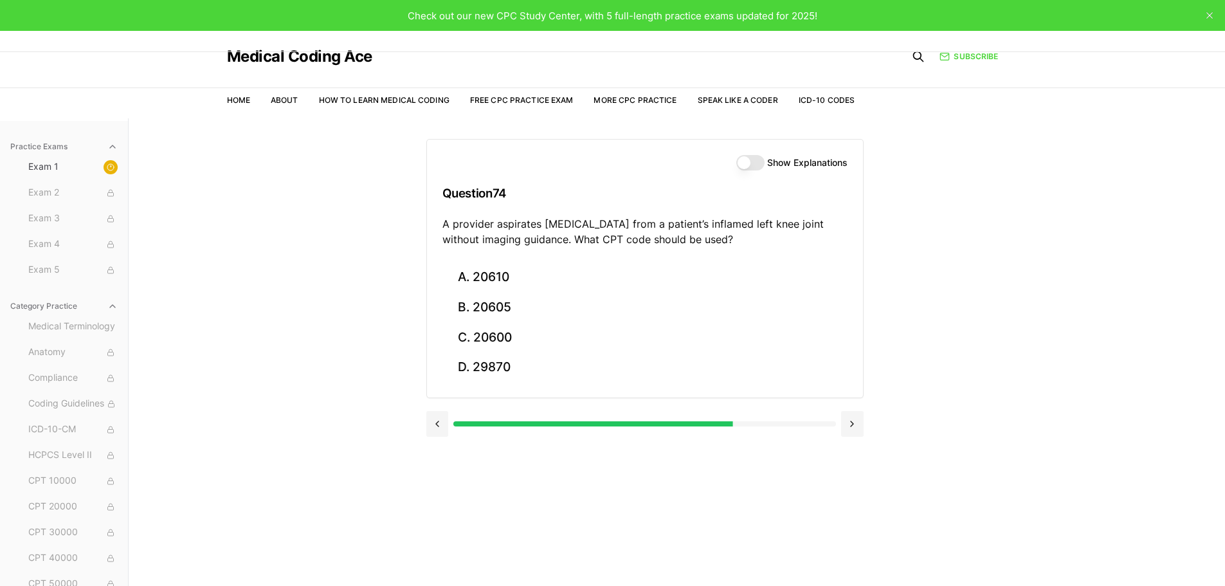
click at [1090, 342] on div "Practice Exams Exam 1 Exam 2 Exam 3 Exam 4 Exam 5 Category Practice Medical Ter…" at bounding box center [612, 411] width 1225 height 586
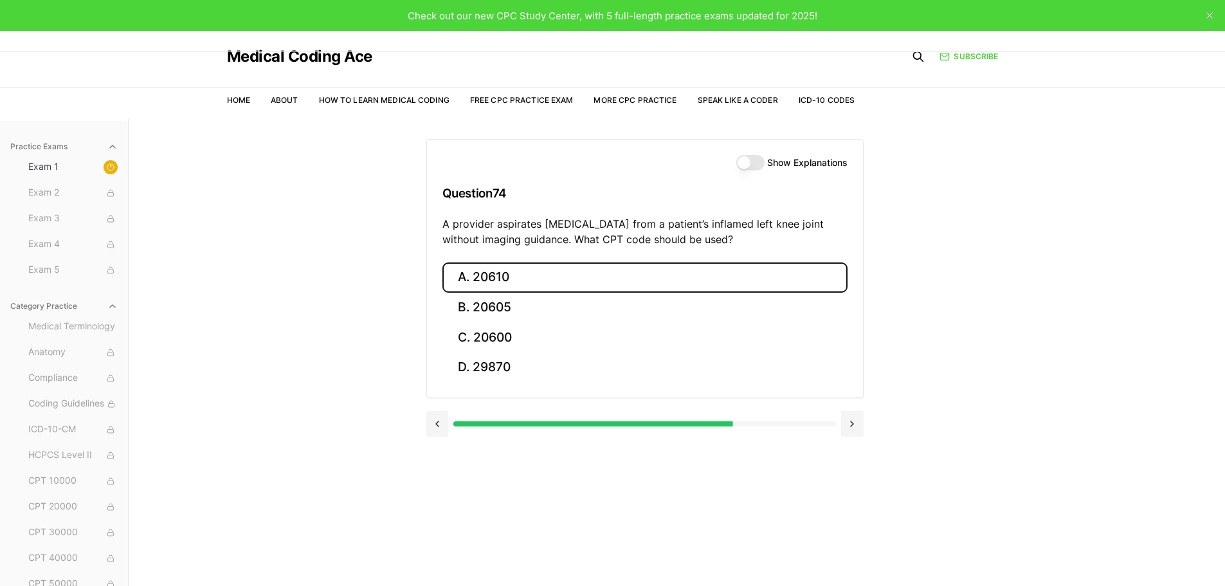
click at [509, 276] on button "A. 20610" at bounding box center [644, 277] width 405 height 30
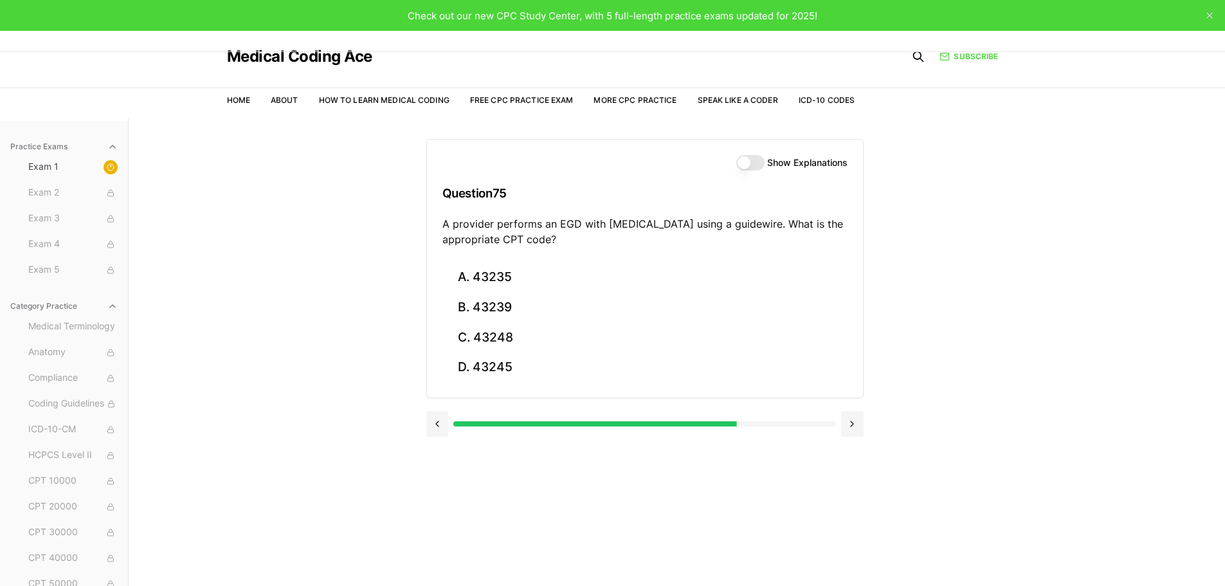
drag, startPoint x: 590, startPoint y: 239, endPoint x: 438, endPoint y: 230, distance: 152.7
click at [438, 230] on div "Show Explanations Question 75 A provider performs an EGD with [MEDICAL_DATA] us…" at bounding box center [645, 201] width 436 height 123
click at [309, 273] on div "Practice Exams Exam 1 Exam 2 Exam 3 Exam 4 Exam 5 Category Practice Medical Ter…" at bounding box center [612, 411] width 1225 height 586
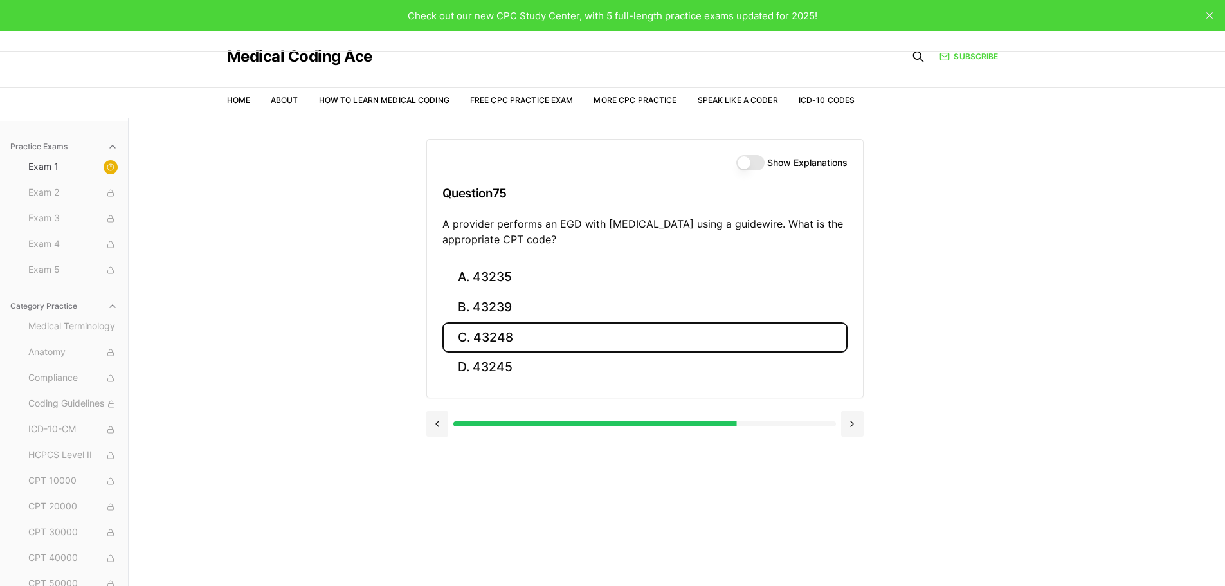
click at [525, 339] on button "C. 43248" at bounding box center [644, 337] width 405 height 30
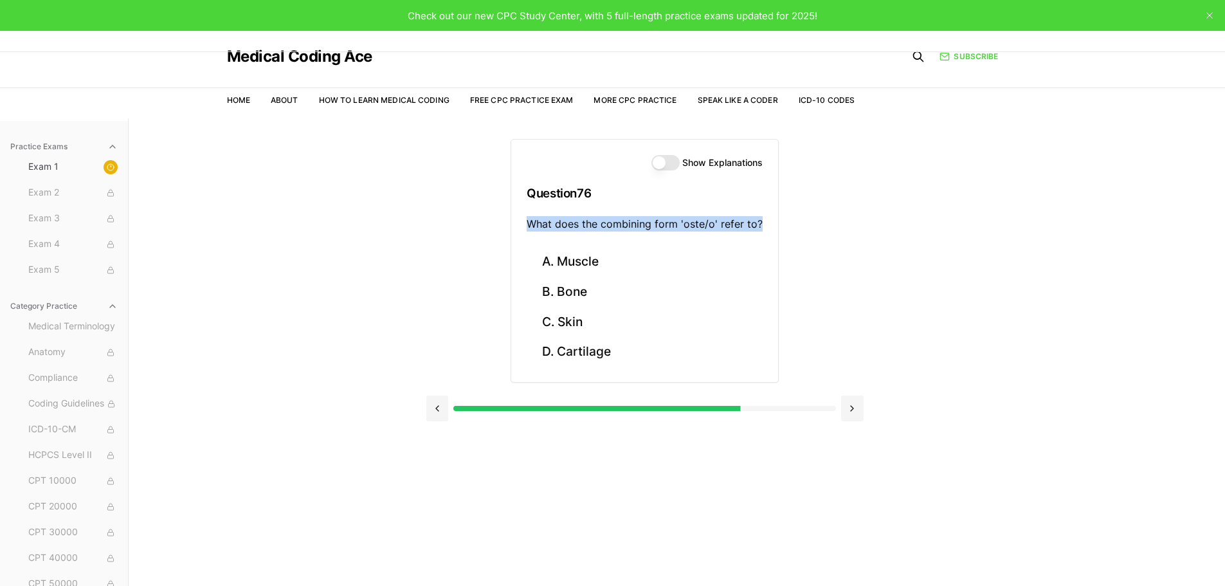
drag, startPoint x: 766, startPoint y: 221, endPoint x: 526, endPoint y: 224, distance: 239.9
click at [526, 224] on div "Show Explanations Question 76 What does the combining form 'oste/o' refer to?" at bounding box center [644, 193] width 267 height 107
click at [952, 260] on div "Practice Exams Exam 1 Exam 2 Exam 3 Exam 4 Exam 5 Category Practice Medical Ter…" at bounding box center [612, 411] width 1225 height 586
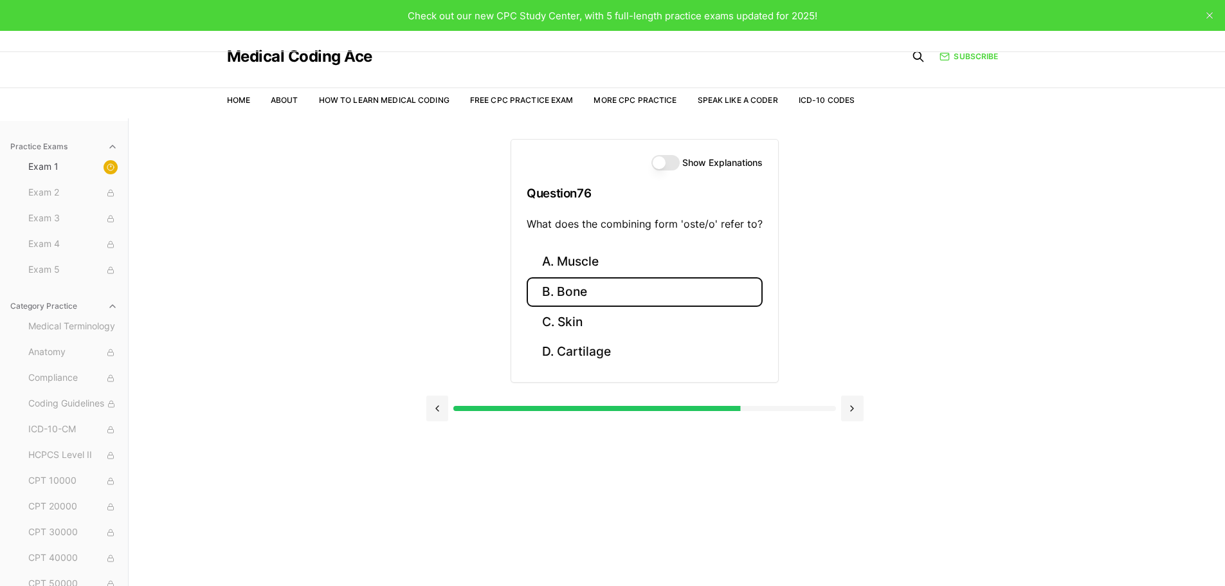
click at [588, 294] on button "B. Bone" at bounding box center [645, 292] width 236 height 30
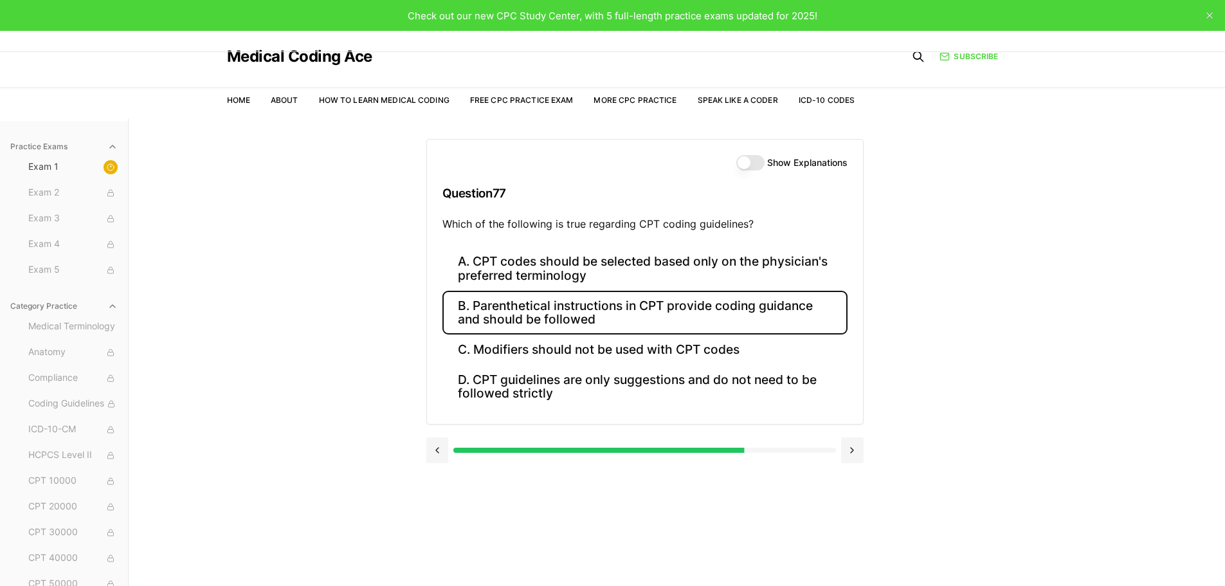
click at [597, 318] on button "B. Parenthetical instructions in CPT provide coding guidance and should be foll…" at bounding box center [644, 313] width 405 height 44
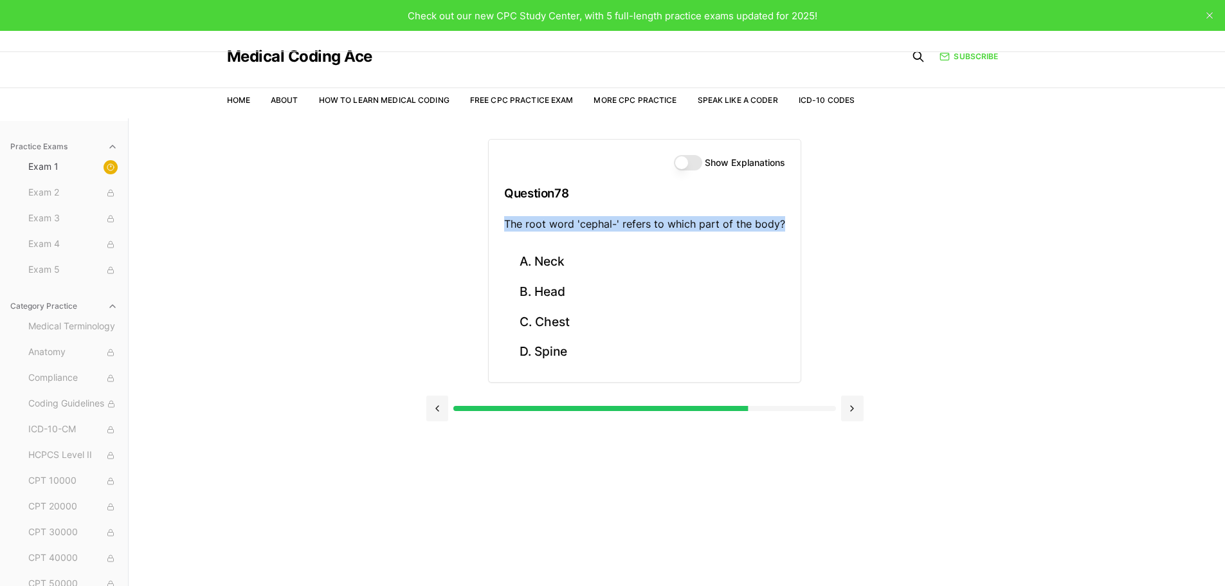
drag, startPoint x: 784, startPoint y: 228, endPoint x: 502, endPoint y: 221, distance: 283.0
click at [502, 221] on div "Show Explanations Question 78 The root word 'cephal-' refers to which part of t…" at bounding box center [645, 193] width 312 height 107
click at [1131, 318] on div "Practice Exams Exam 1 Exam 2 Exam 3 Exam 4 Exam 5 Category Practice Medical Ter…" at bounding box center [612, 411] width 1225 height 586
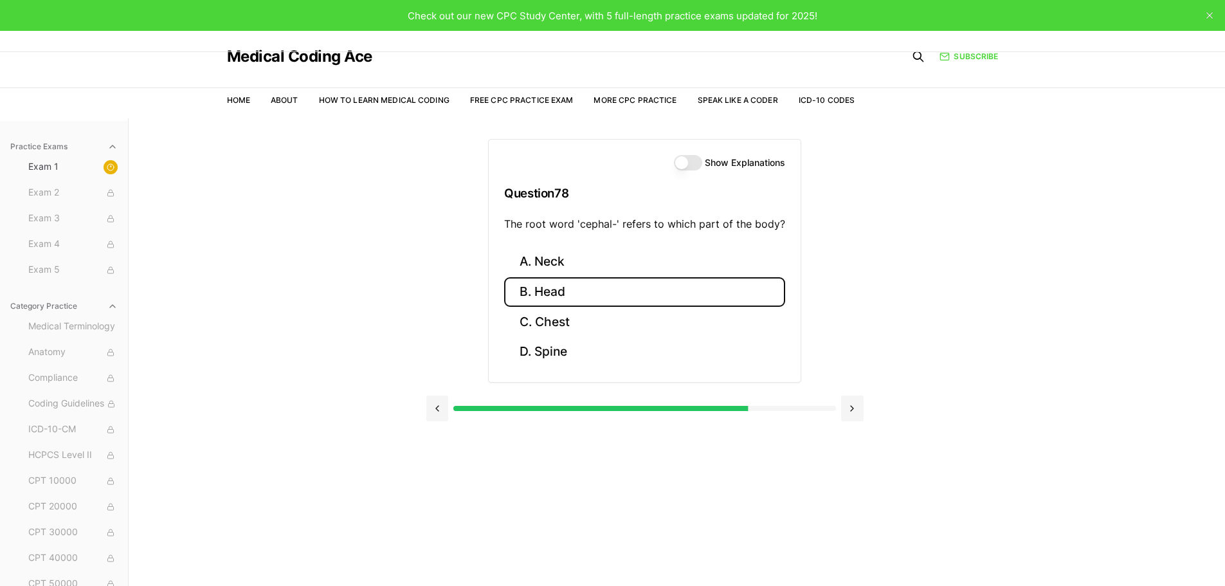
click at [598, 296] on button "B. Head" at bounding box center [644, 292] width 281 height 30
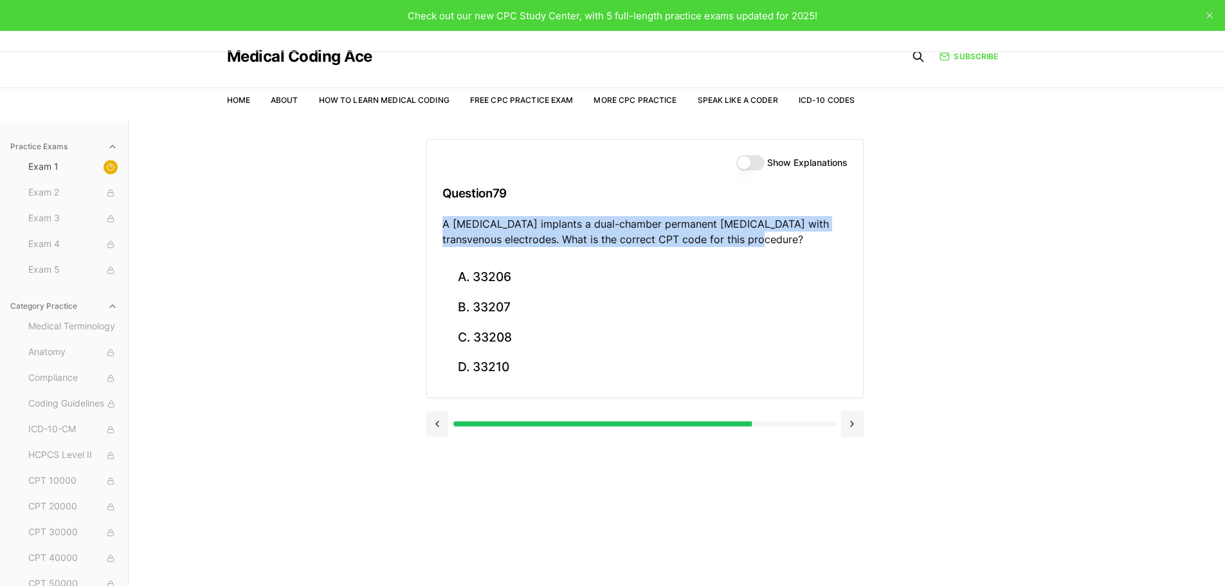
drag, startPoint x: 748, startPoint y: 234, endPoint x: 416, endPoint y: 224, distance: 331.9
click at [416, 224] on div "Practice Exams Exam 1 Exam 2 Exam 3 Exam 4 Exam 5 Category Practice Medical Ter…" at bounding box center [612, 411] width 1225 height 586
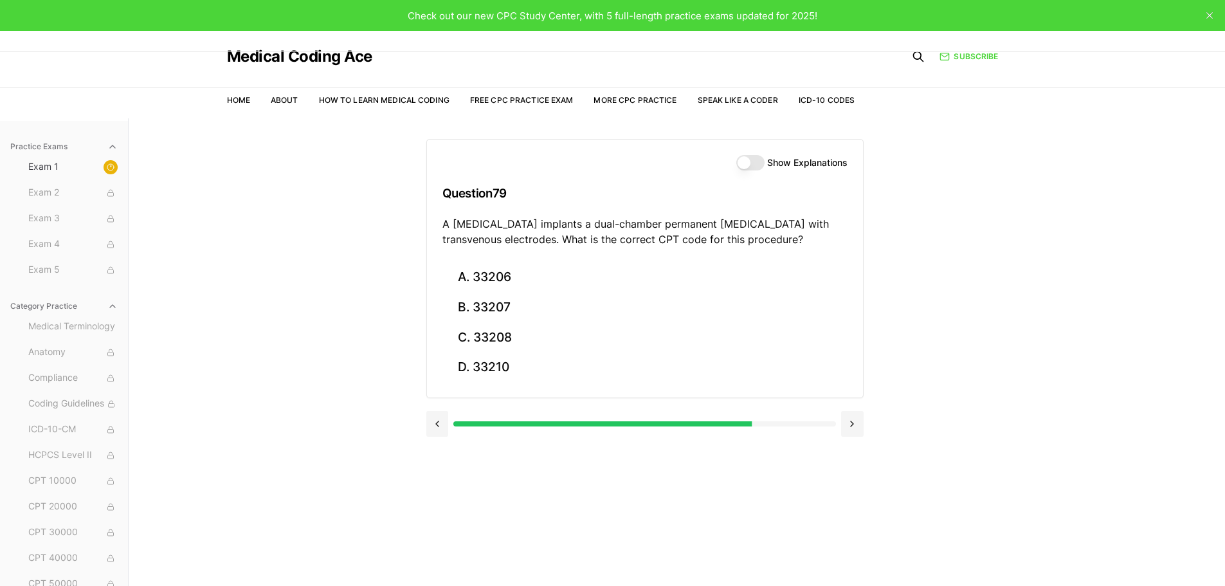
click at [1146, 330] on div "Practice Exams Exam 1 Exam 2 Exam 3 Exam 4 Exam 5 Category Practice Medical Ter…" at bounding box center [612, 411] width 1225 height 586
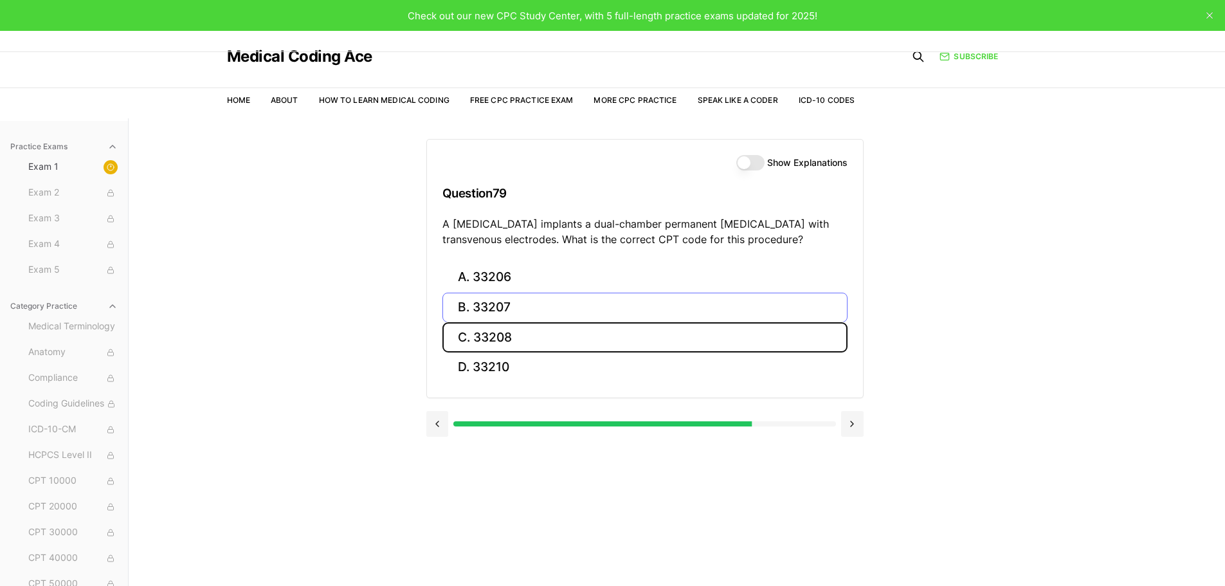
click at [648, 327] on button "C. 33208" at bounding box center [644, 337] width 405 height 30
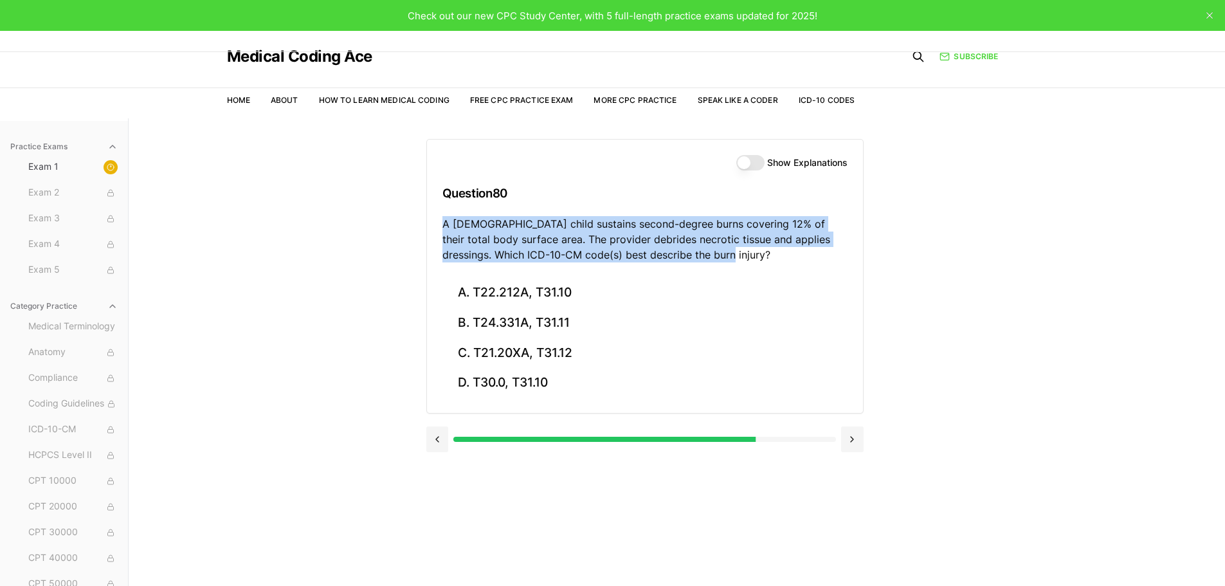
drag, startPoint x: 698, startPoint y: 251, endPoint x: 428, endPoint y: 224, distance: 270.8
click at [428, 224] on div "Show Explanations Question 80 A [DEMOGRAPHIC_DATA] child sustains second-degree…" at bounding box center [645, 209] width 436 height 138
click at [1003, 228] on div "Practice Exams Exam 1 Exam 2 Exam 3 Exam 4 Exam 5 Category Practice Medical Ter…" at bounding box center [612, 411] width 1225 height 586
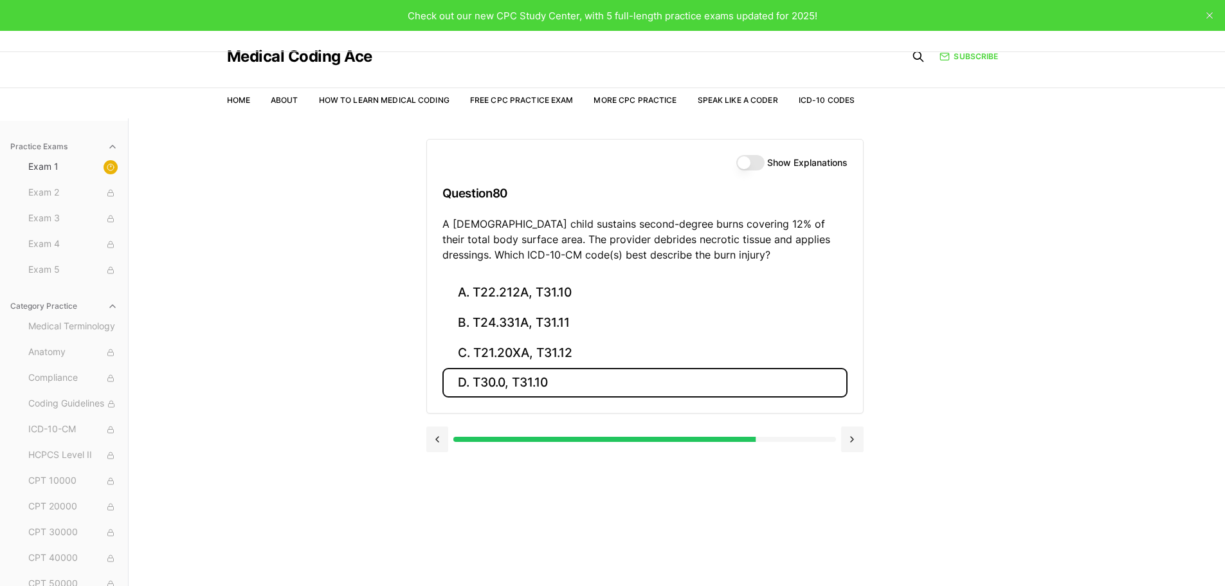
click at [517, 391] on button "D. T30.0, T31.10" at bounding box center [644, 383] width 405 height 30
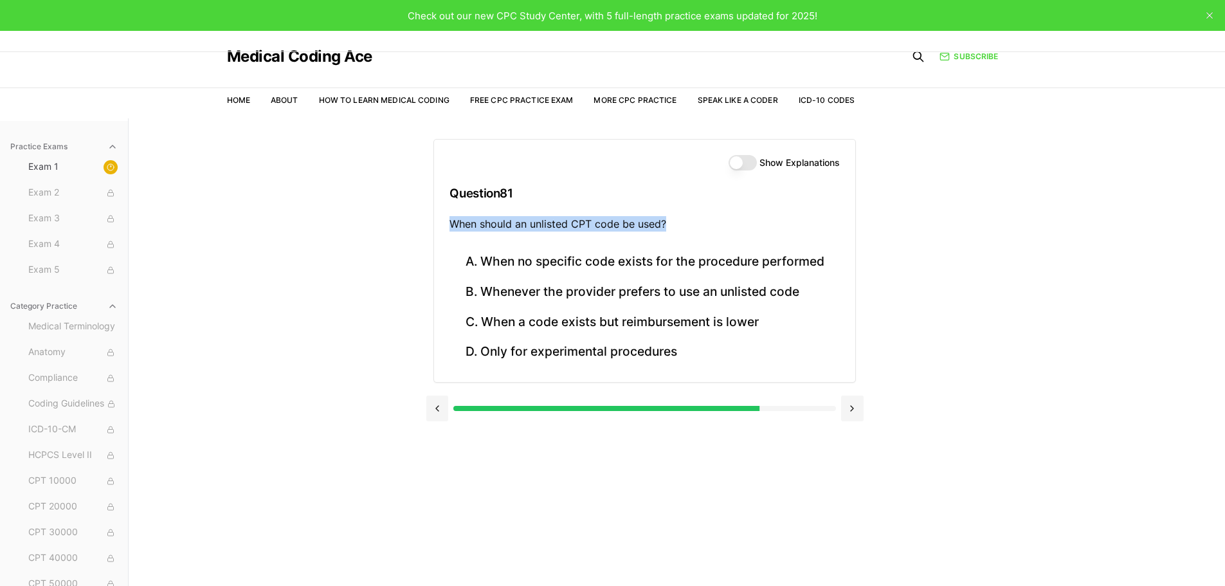
drag, startPoint x: 676, startPoint y: 224, endPoint x: 453, endPoint y: 224, distance: 223.1
click at [453, 224] on p "When should an unlisted CPT code be used?" at bounding box center [644, 223] width 390 height 15
click at [729, 257] on button "A. When no specific code exists for the procedure performed" at bounding box center [644, 262] width 390 height 30
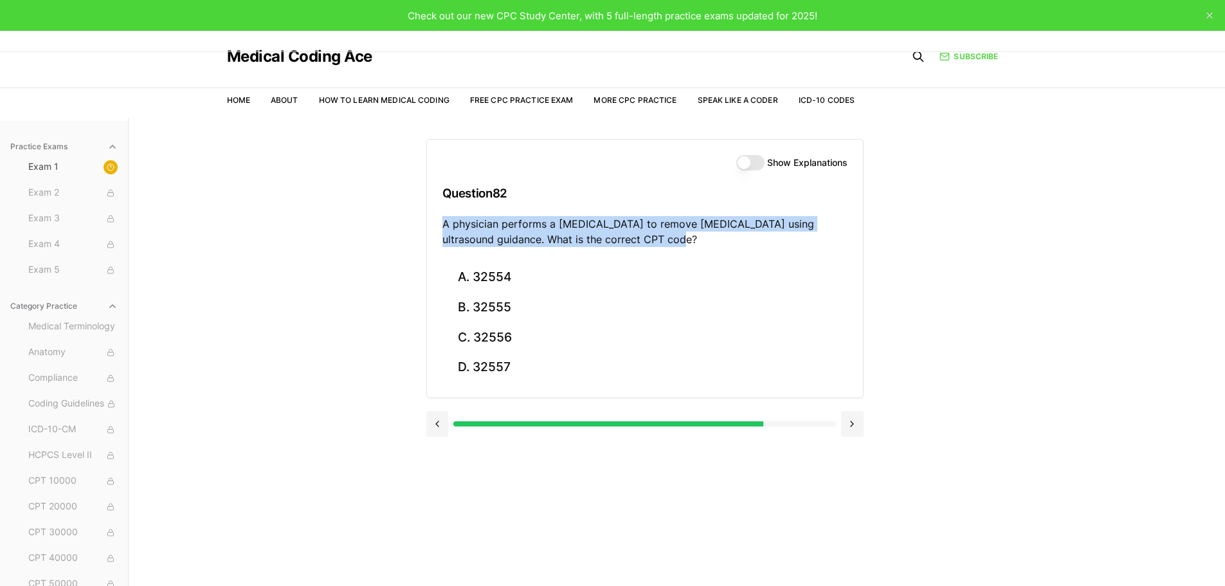
drag, startPoint x: 646, startPoint y: 238, endPoint x: 438, endPoint y: 225, distance: 208.1
click at [438, 225] on div "Show Explanations Question 82 A physician performs a [MEDICAL_DATA] to remove […" at bounding box center [645, 201] width 436 height 123
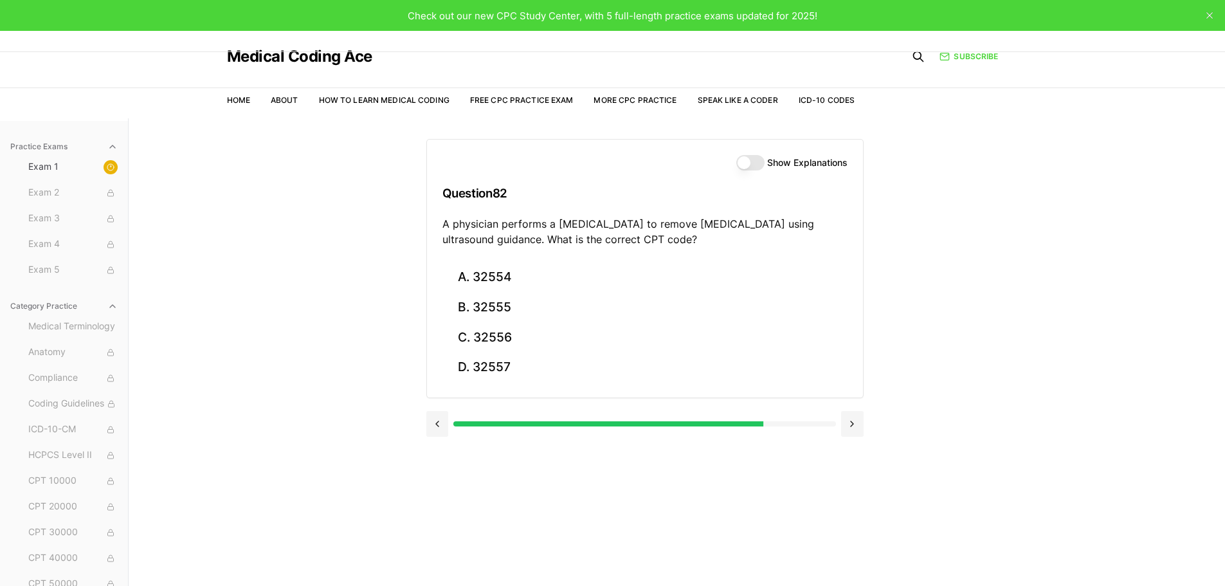
click at [1082, 286] on div "Practice Exams Exam 1 Exam 2 Exam 3 Exam 4 Exam 5 Category Practice Medical Ter…" at bounding box center [612, 411] width 1225 height 586
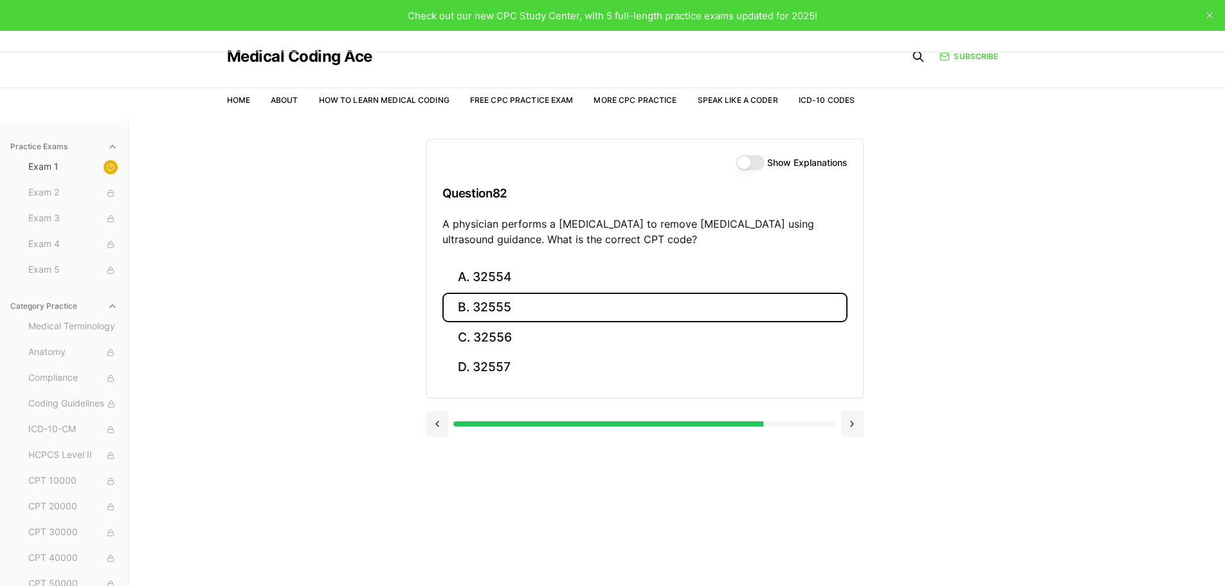
click at [556, 309] on button "B. 32555" at bounding box center [644, 308] width 405 height 30
